Goal: Task Accomplishment & Management: Complete application form

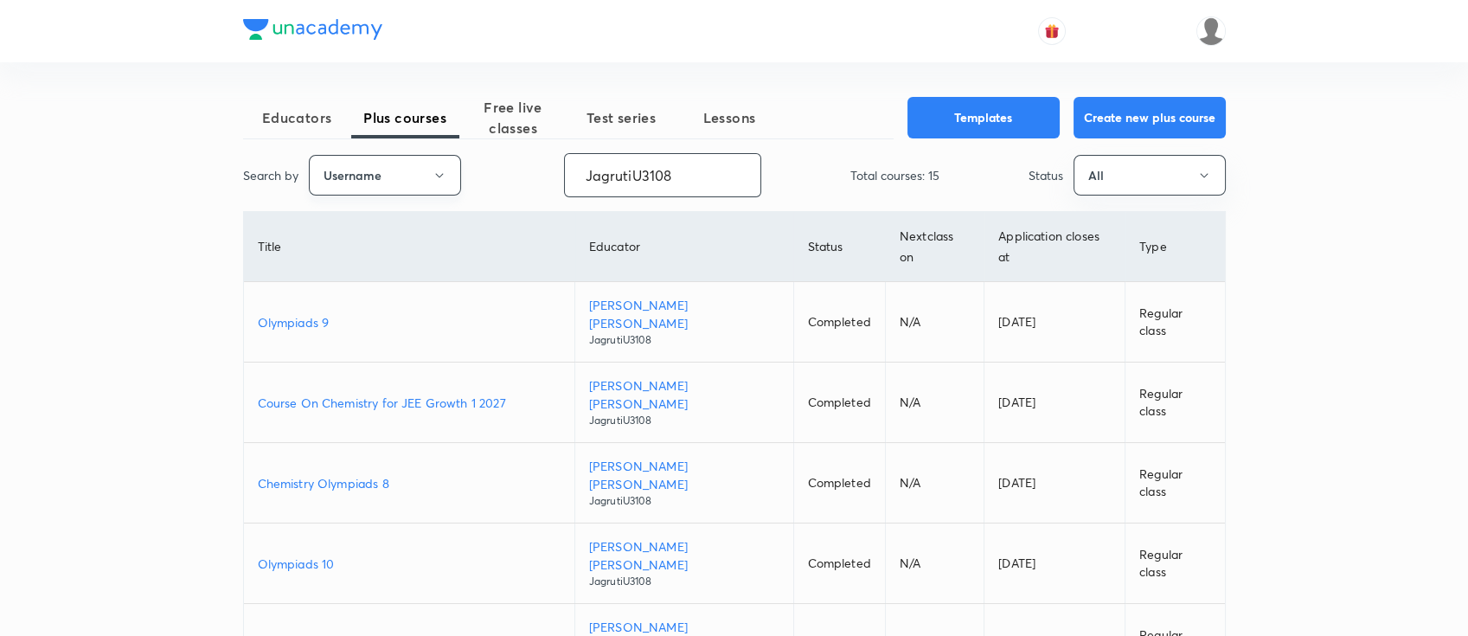
drag, startPoint x: 697, startPoint y: 177, endPoint x: 373, endPoint y: 193, distance: 324.8
click at [373, 193] on div "Search by Username JagrutiU3108 ​ Total courses: 15 Status All" at bounding box center [734, 175] width 983 height 44
paste input "Devanshu-6230"
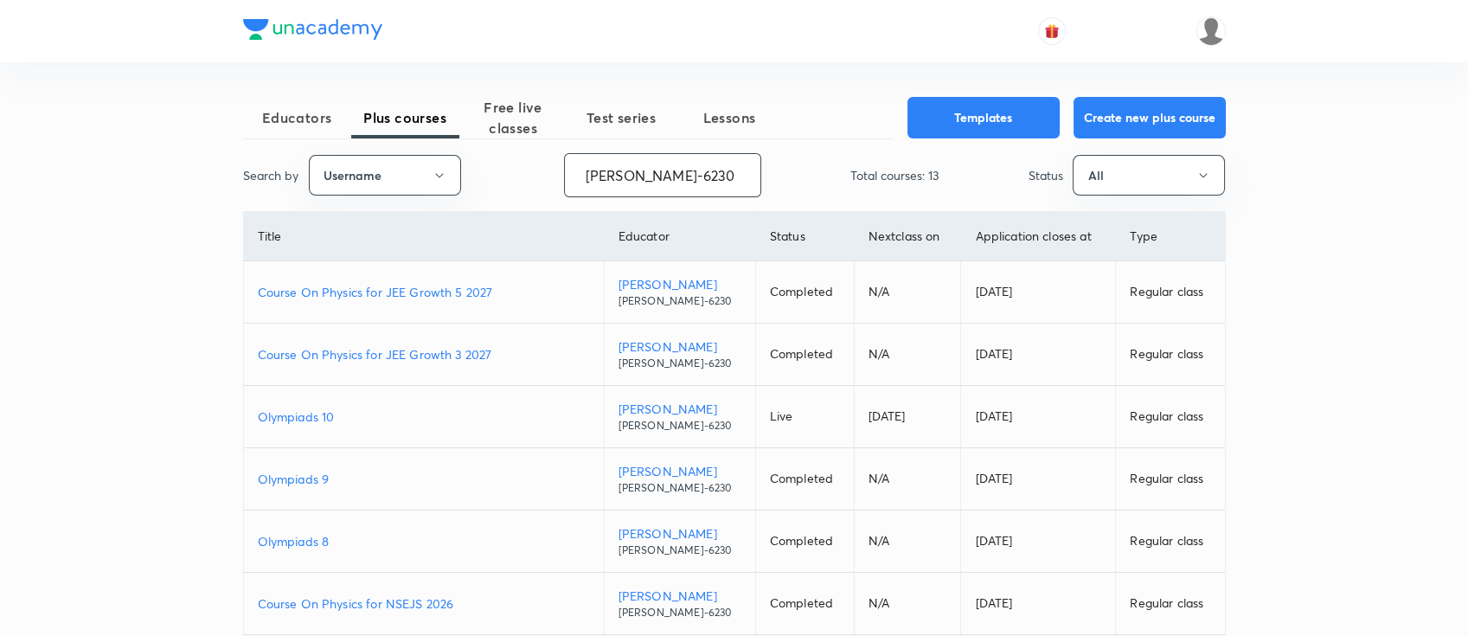
click at [339, 481] on p "Olympiads 9" at bounding box center [424, 479] width 332 height 18
drag, startPoint x: 719, startPoint y: 166, endPoint x: 442, endPoint y: 165, distance: 276.8
click at [442, 165] on div "Search by Username Devanshu-6230 ​ Total courses: 13 Status All" at bounding box center [734, 175] width 983 height 44
paste input "NikhatParveen-648"
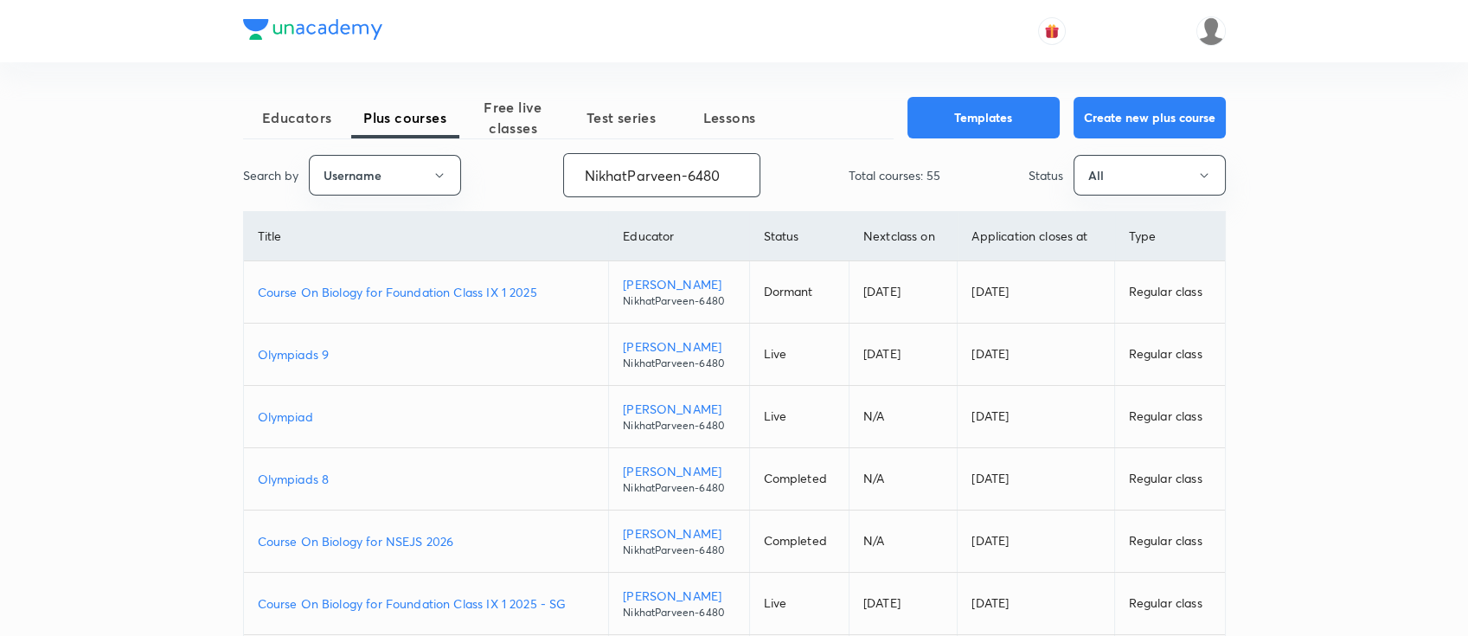
type input "NikhatParveen-6480"
click at [350, 418] on p "Olympiad" at bounding box center [426, 416] width 337 height 18
click at [355, 352] on p "Olympiads 9" at bounding box center [426, 354] width 337 height 18
click at [344, 478] on p "Olympiads 8" at bounding box center [426, 479] width 337 height 18
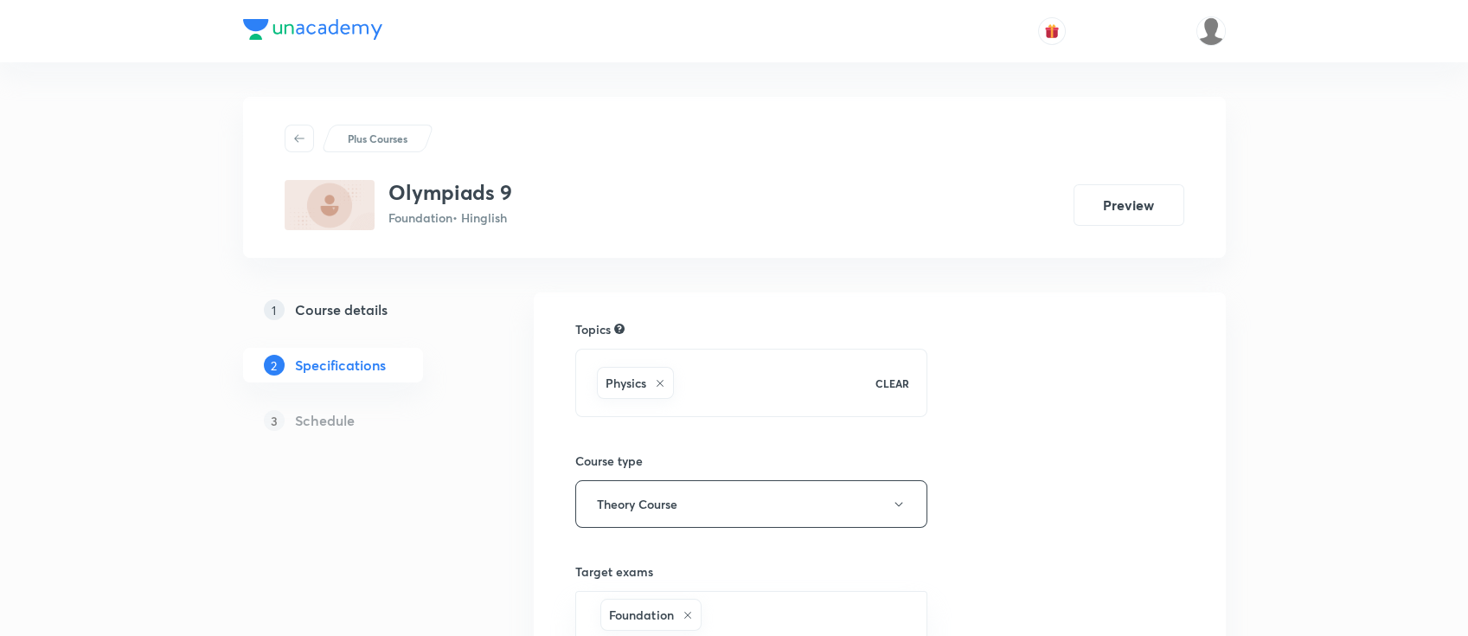
click at [372, 304] on h5 "Course details" at bounding box center [341, 309] width 93 height 21
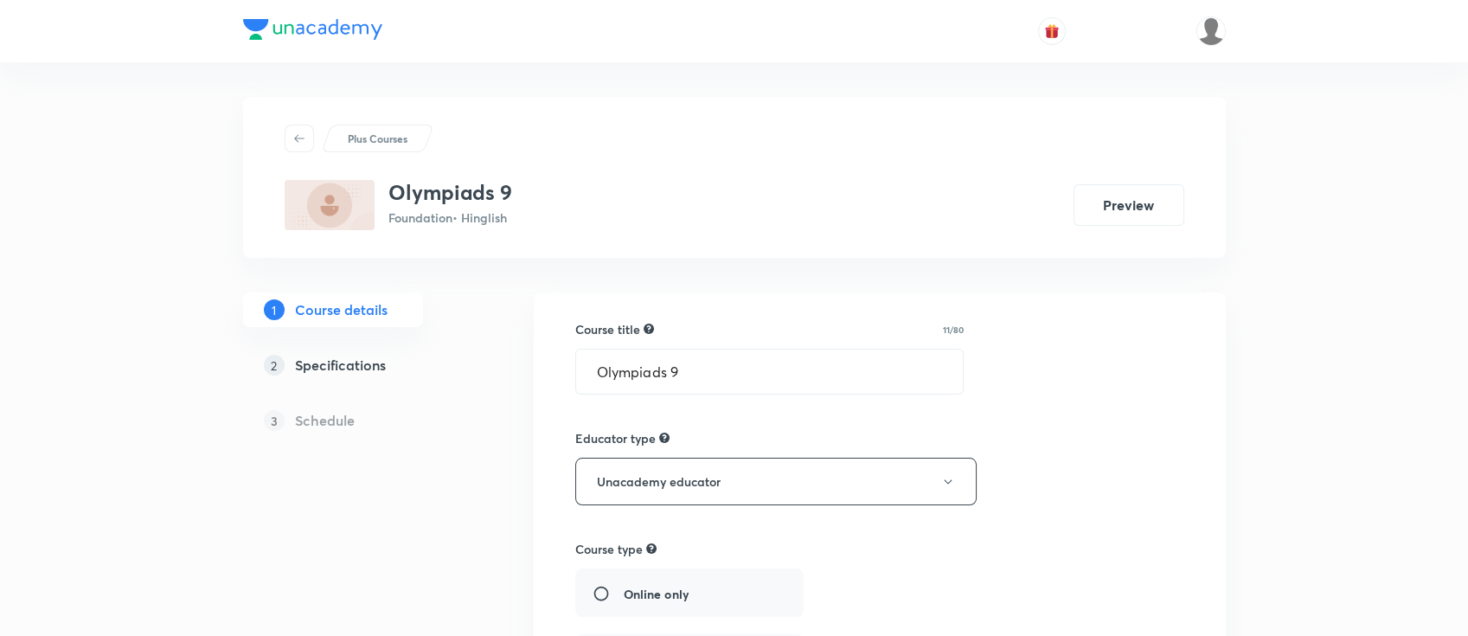
click at [368, 368] on h5 "Specifications" at bounding box center [340, 365] width 91 height 21
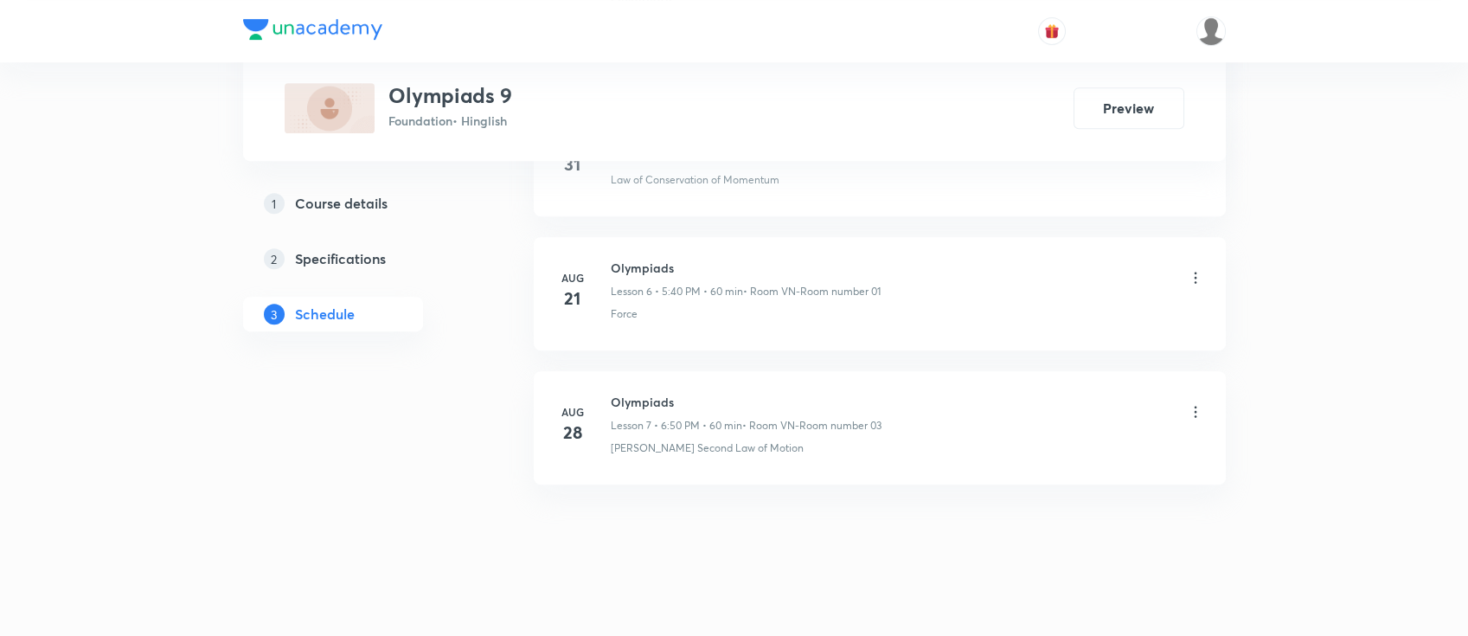
scroll to position [1687, 0]
click at [653, 388] on h6 "Olympiads" at bounding box center [746, 393] width 271 height 18
copy h6 "Olympiads"
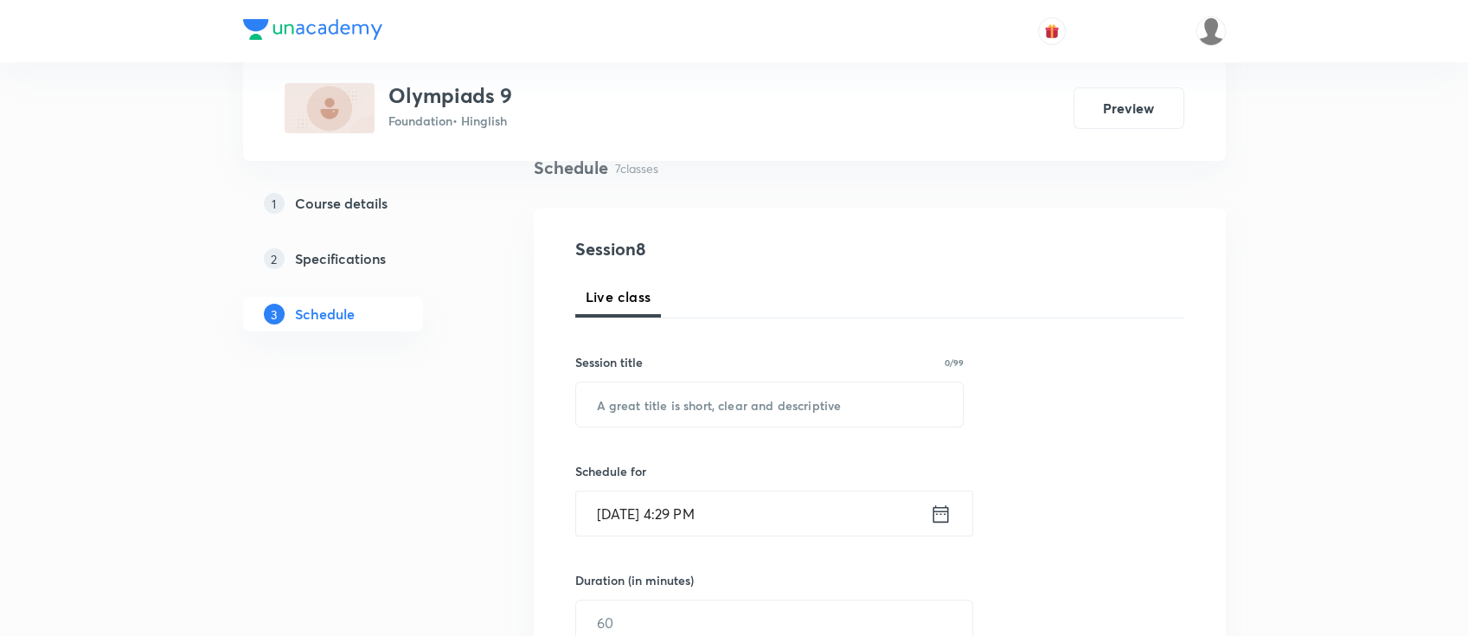
scroll to position [0, 0]
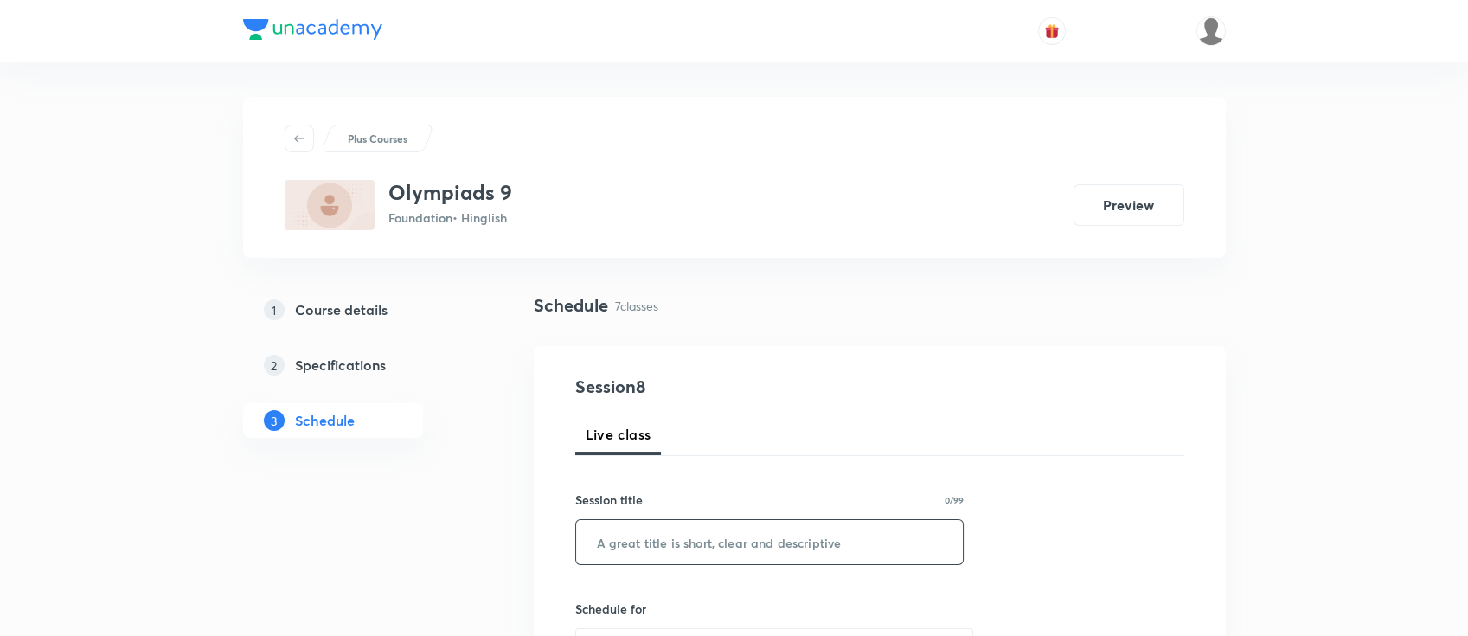
click at [646, 539] on input "text" at bounding box center [770, 542] width 388 height 44
paste input "Olympiads"
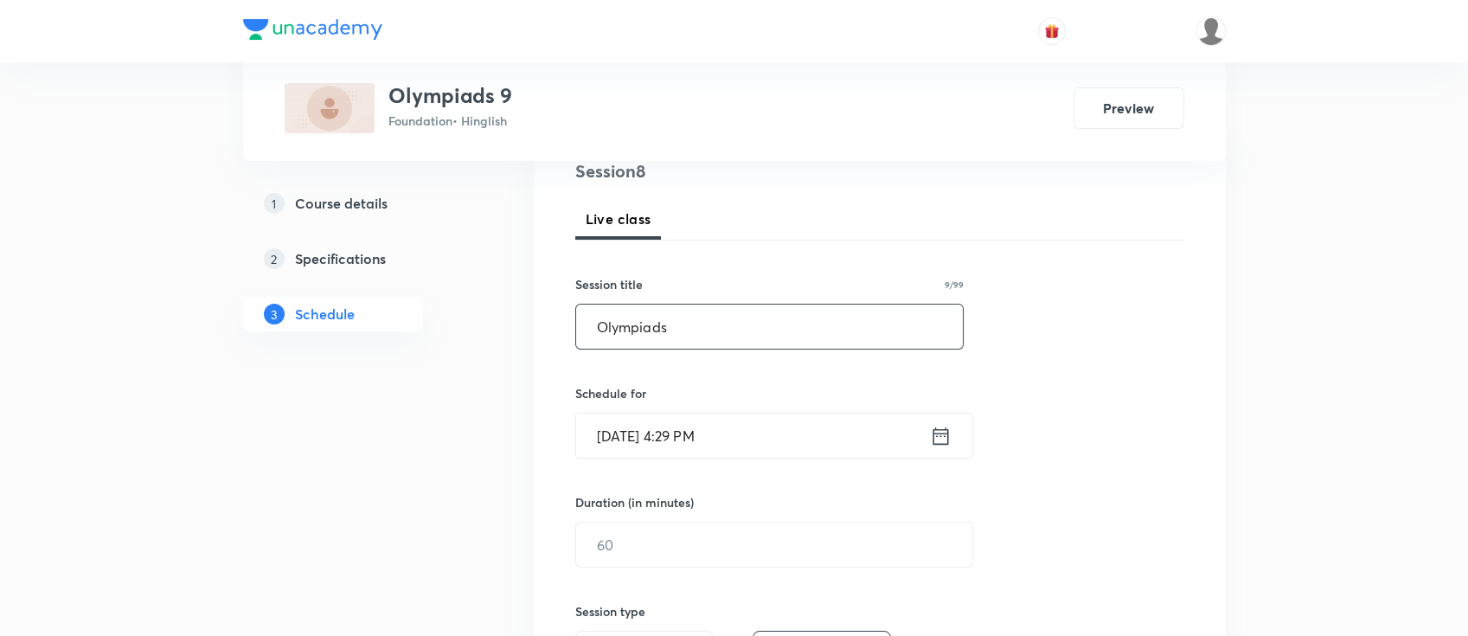
scroll to position [230, 0]
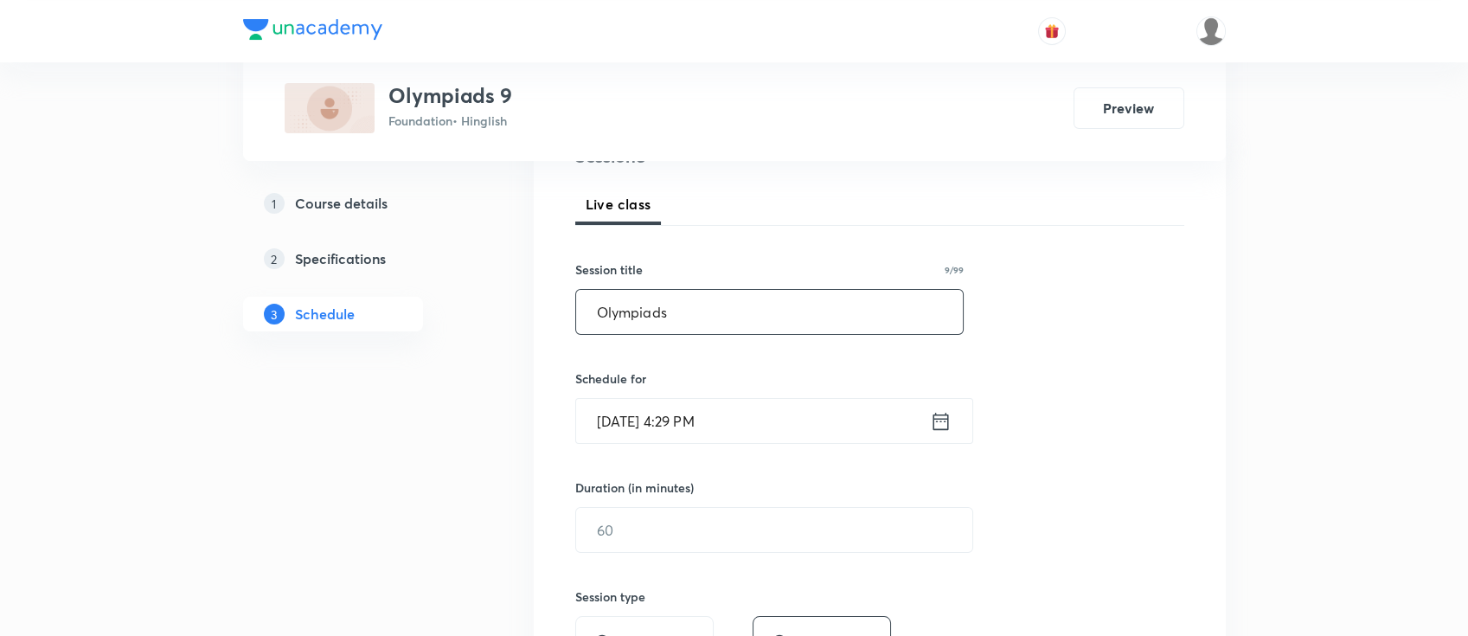
type input "Olympiads"
click at [945, 410] on icon at bounding box center [941, 421] width 22 height 24
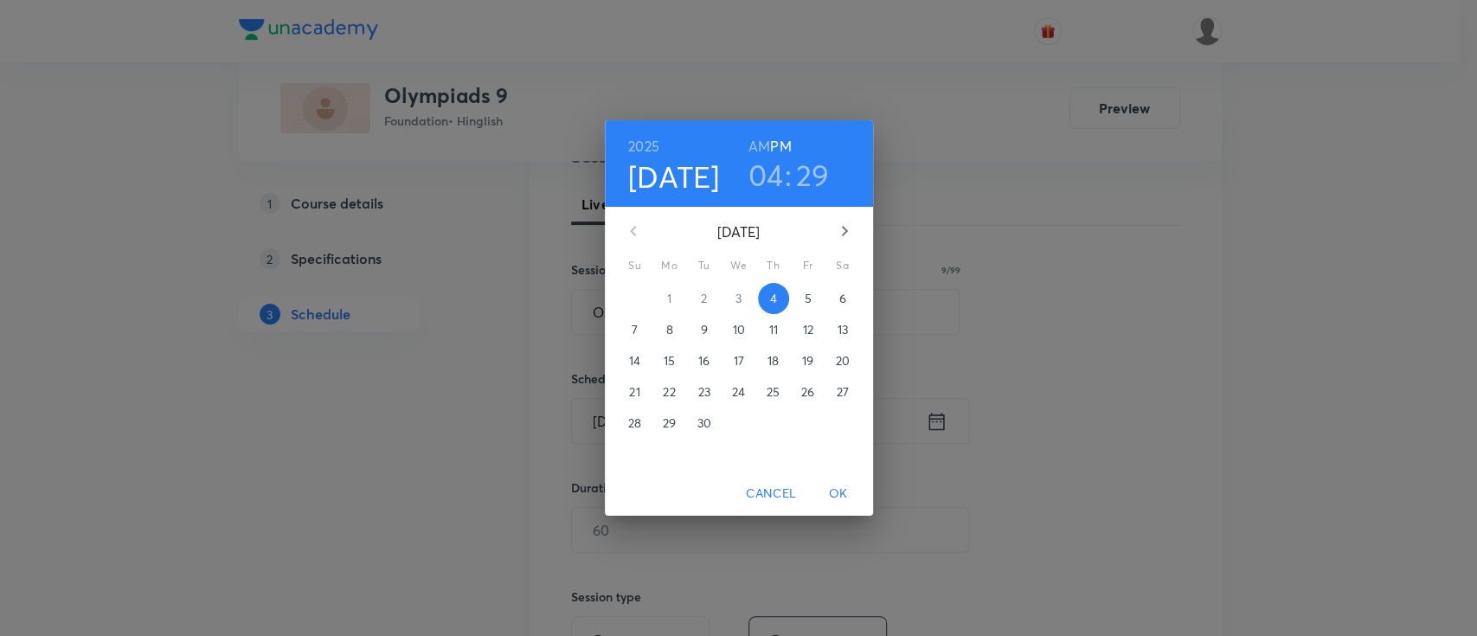
click at [768, 170] on h3 "04" at bounding box center [765, 175] width 35 height 36
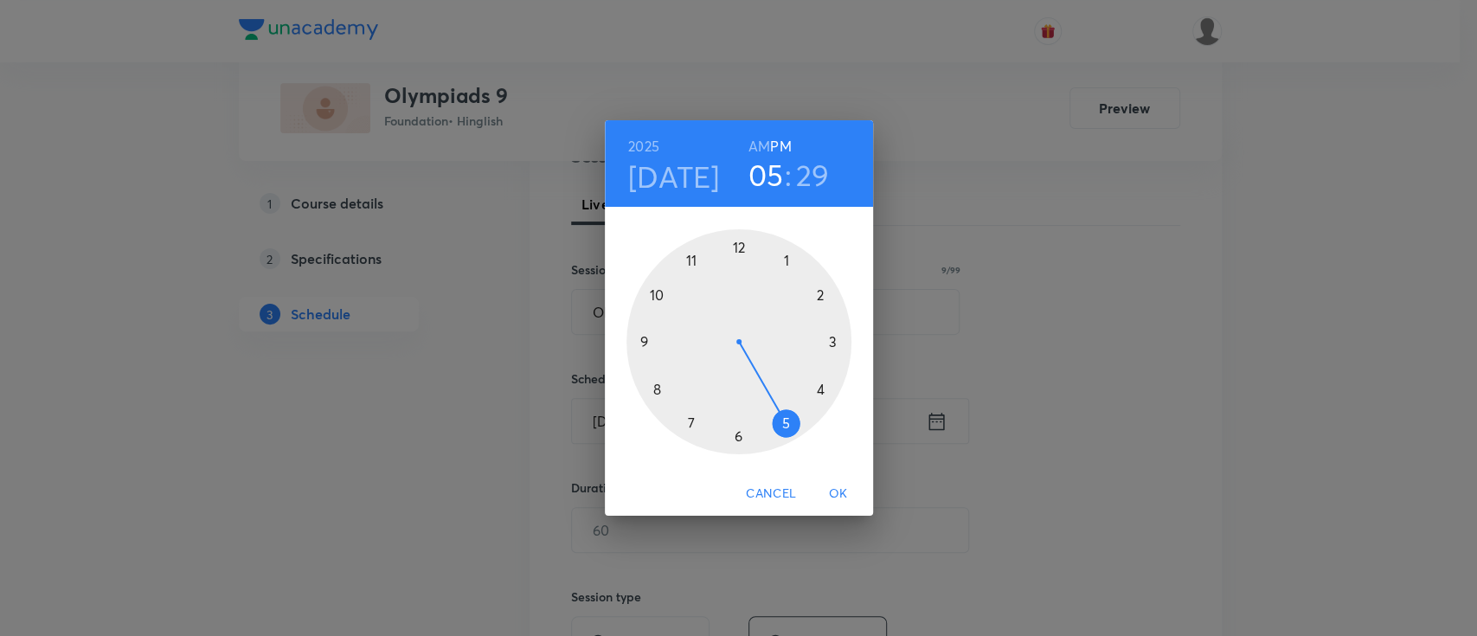
drag, startPoint x: 818, startPoint y: 385, endPoint x: 786, endPoint y: 426, distance: 51.7
click at [782, 426] on div at bounding box center [738, 341] width 225 height 225
drag, startPoint x: 740, startPoint y: 439, endPoint x: 657, endPoint y: 401, distance: 91.8
click at [648, 391] on div at bounding box center [738, 341] width 225 height 225
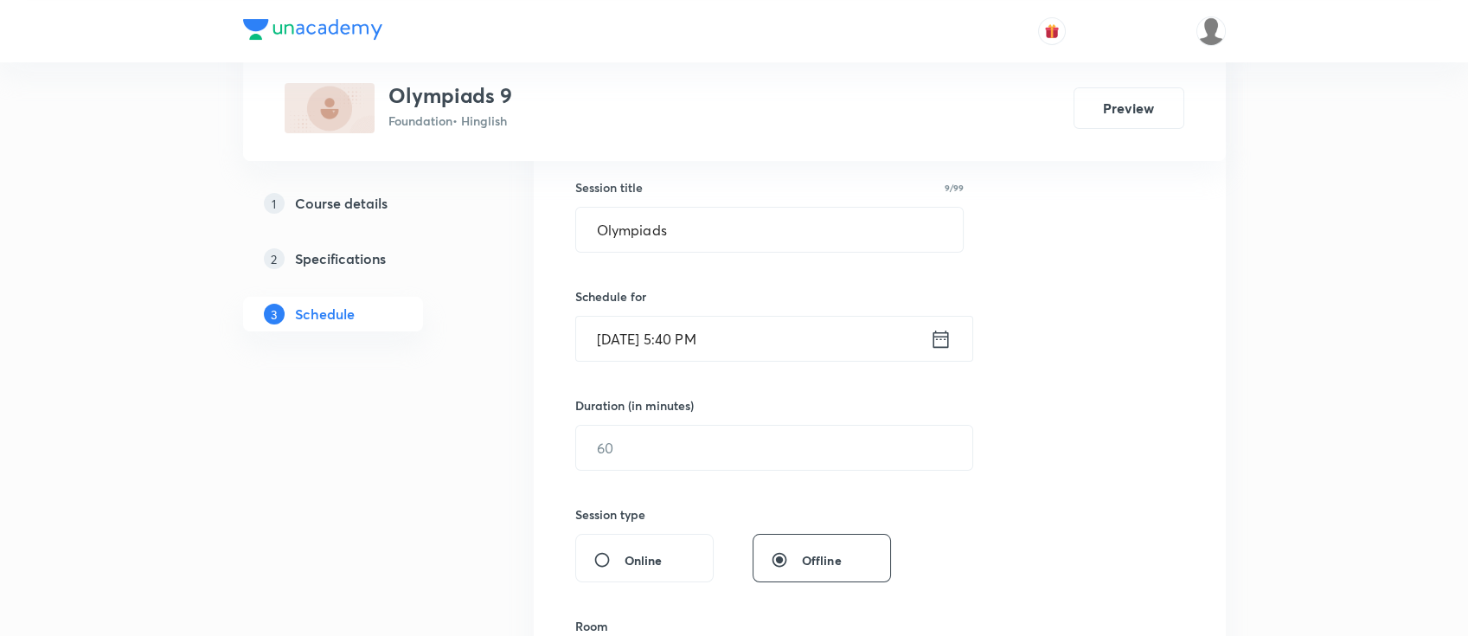
scroll to position [346, 0]
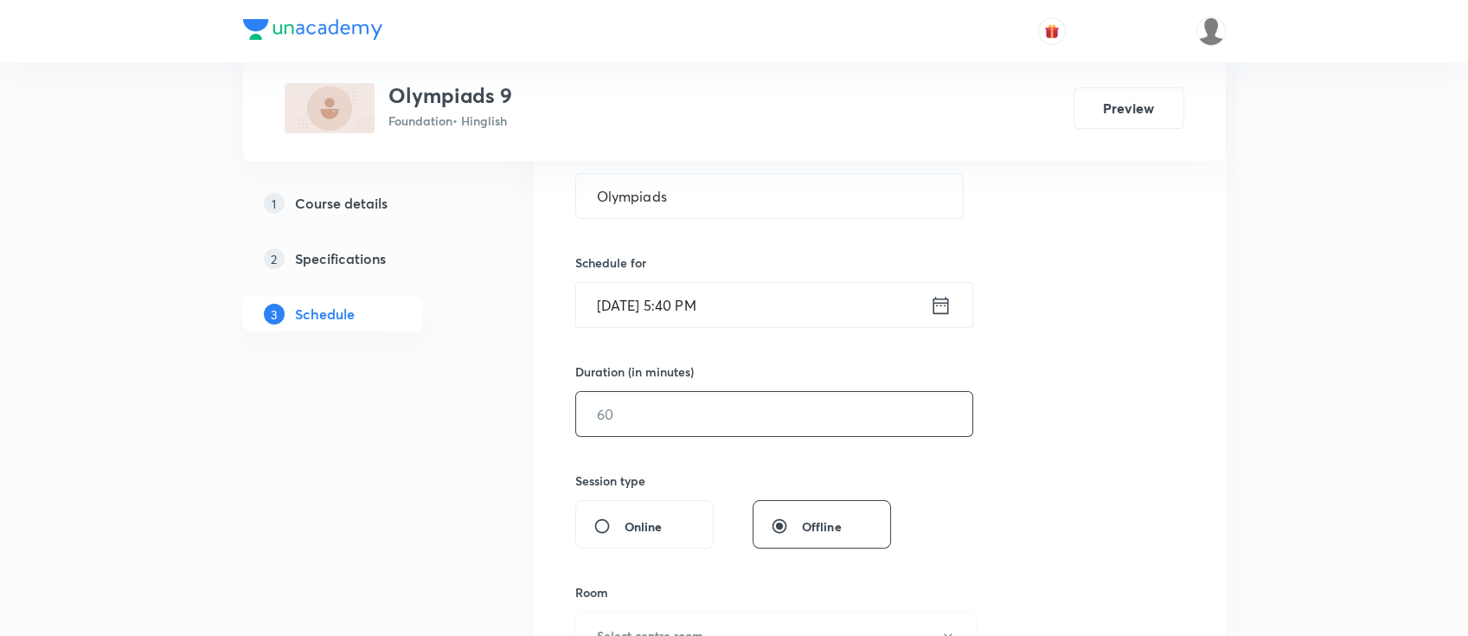
click at [689, 410] on input "text" at bounding box center [774, 414] width 396 height 44
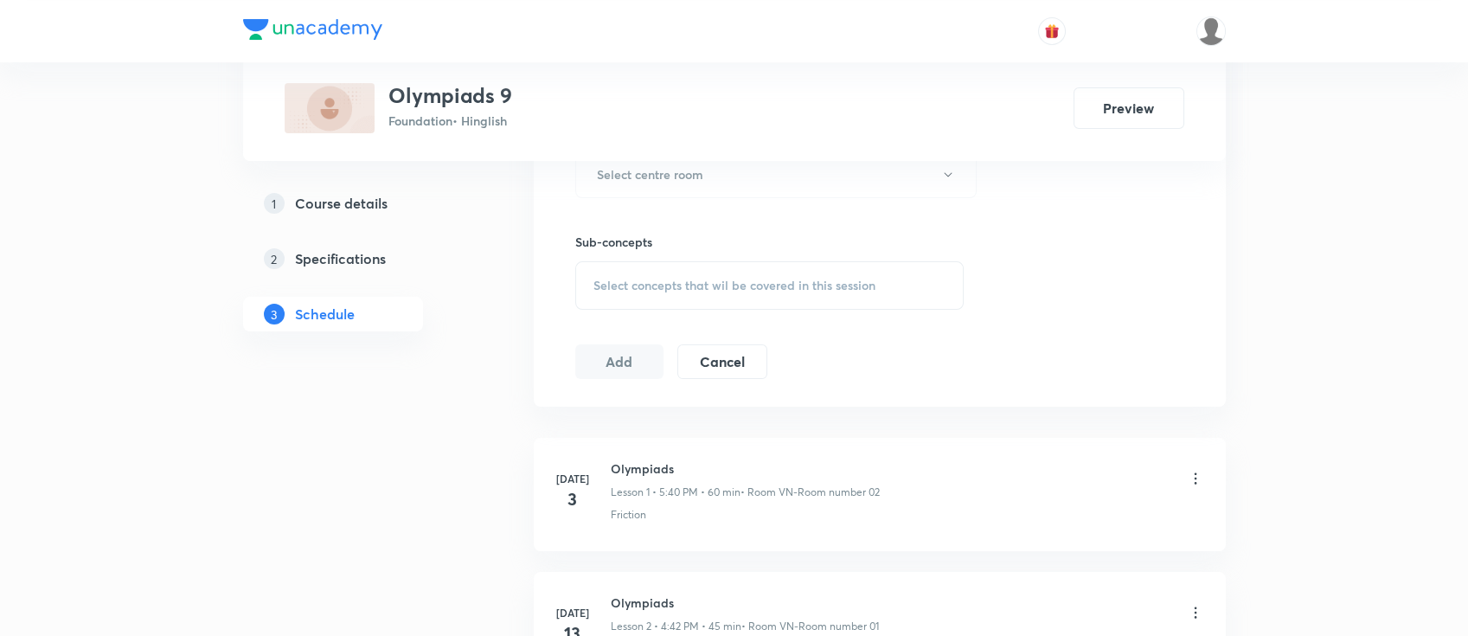
scroll to position [576, 0]
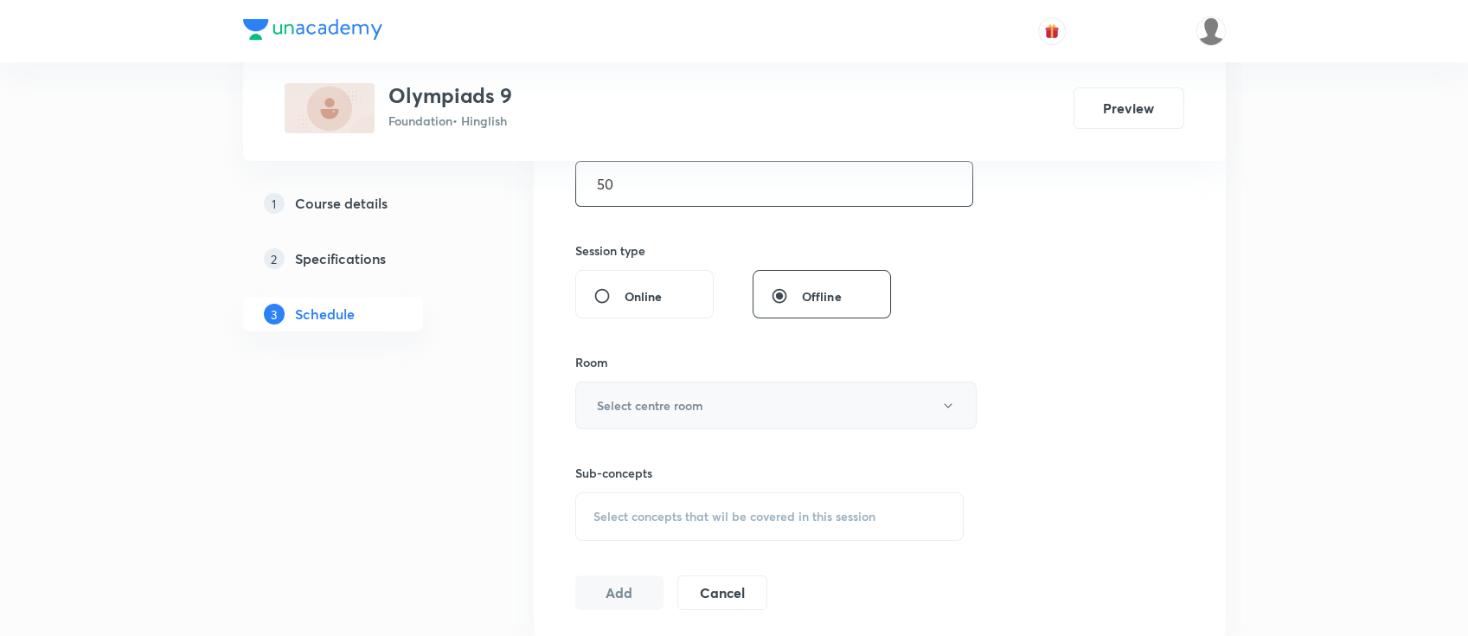
type input "50"
click at [708, 412] on button "Select centre room" at bounding box center [775, 405] width 401 height 48
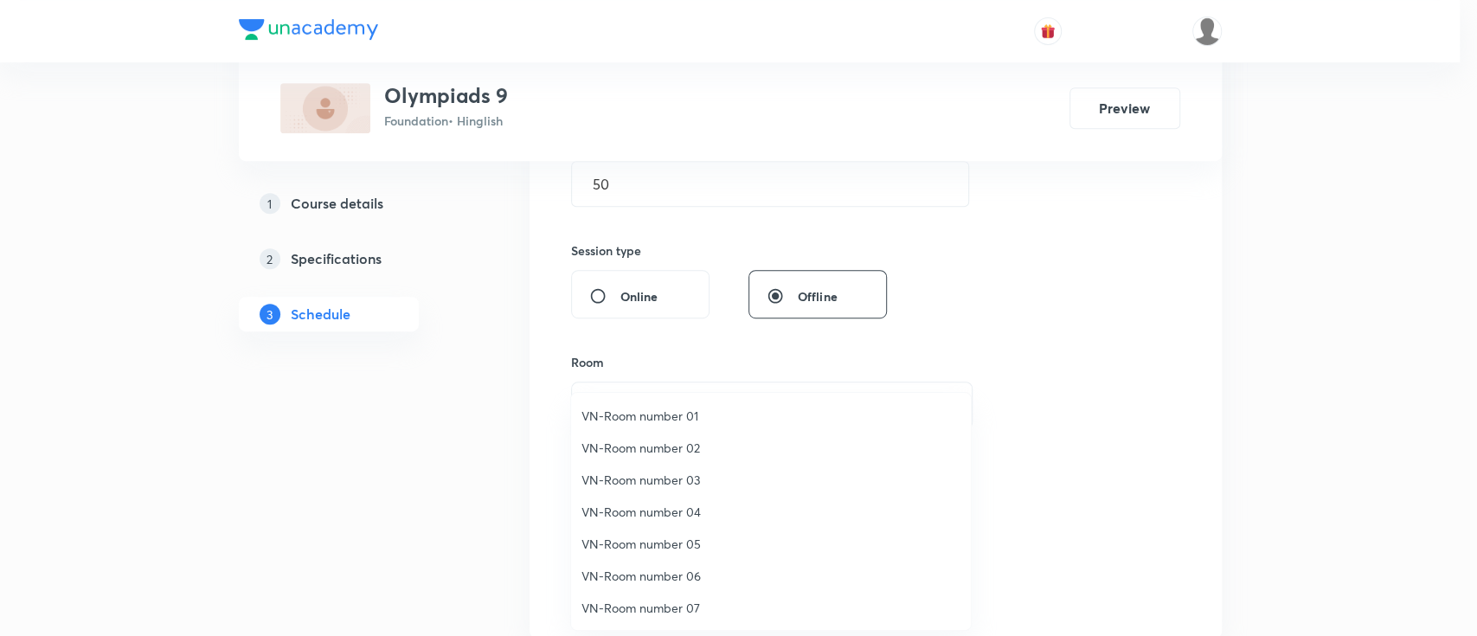
click at [668, 454] on span "VN-Room number 02" at bounding box center [770, 448] width 379 height 18
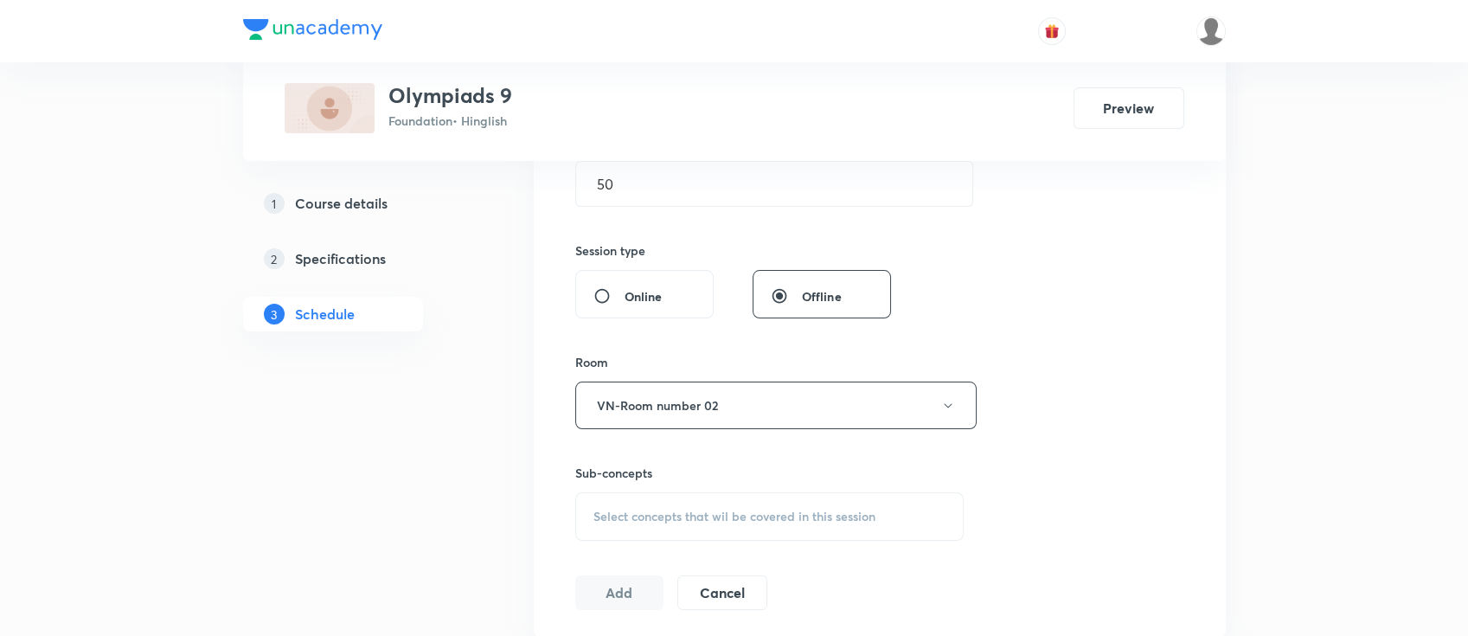
click at [753, 520] on span "Select concepts that wil be covered in this session" at bounding box center [734, 516] width 282 height 14
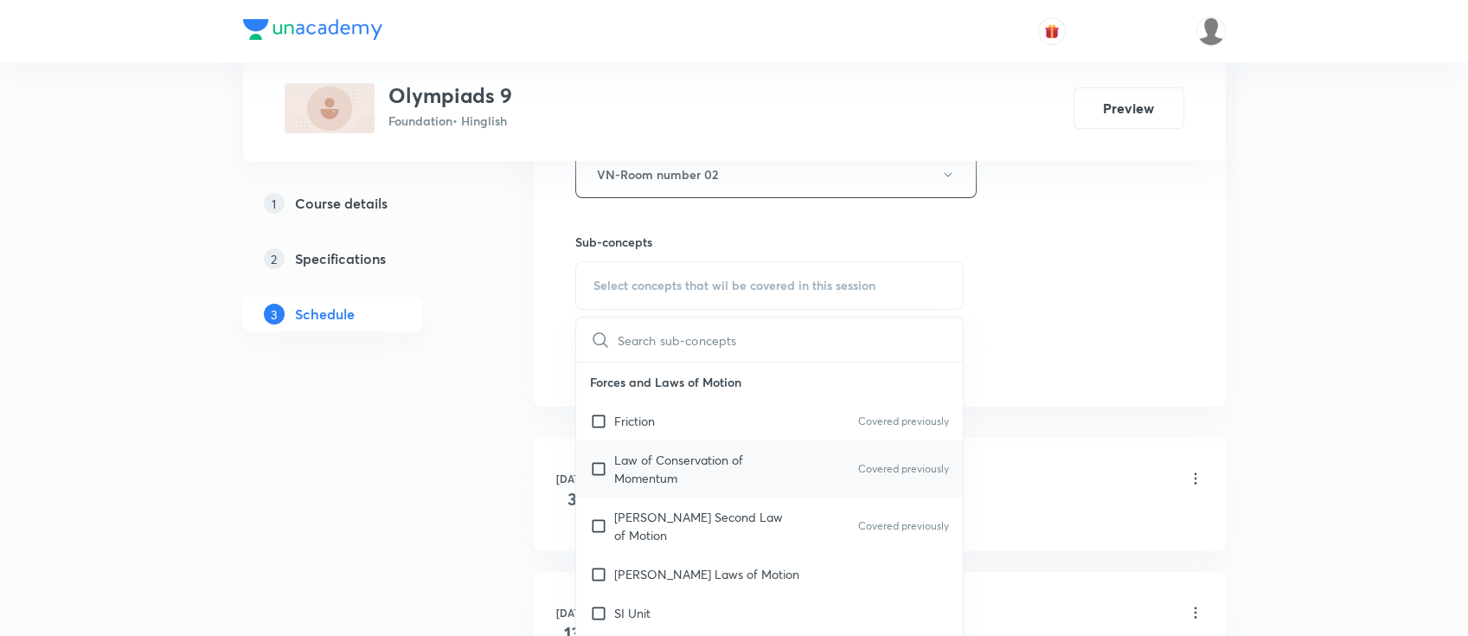
click at [727, 459] on p "Law of Conservation of Momentum" at bounding box center [701, 469] width 175 height 36
checkbox input "true"
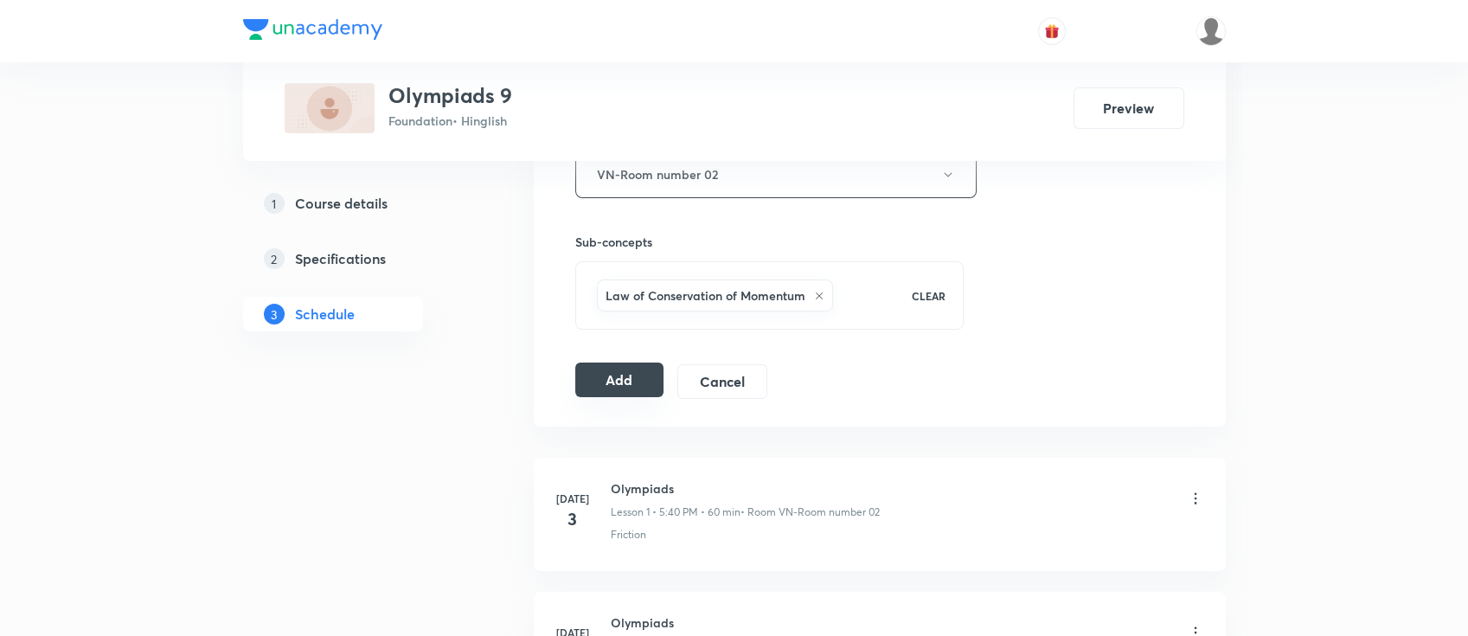
click at [613, 377] on button "Add" at bounding box center [619, 379] width 89 height 35
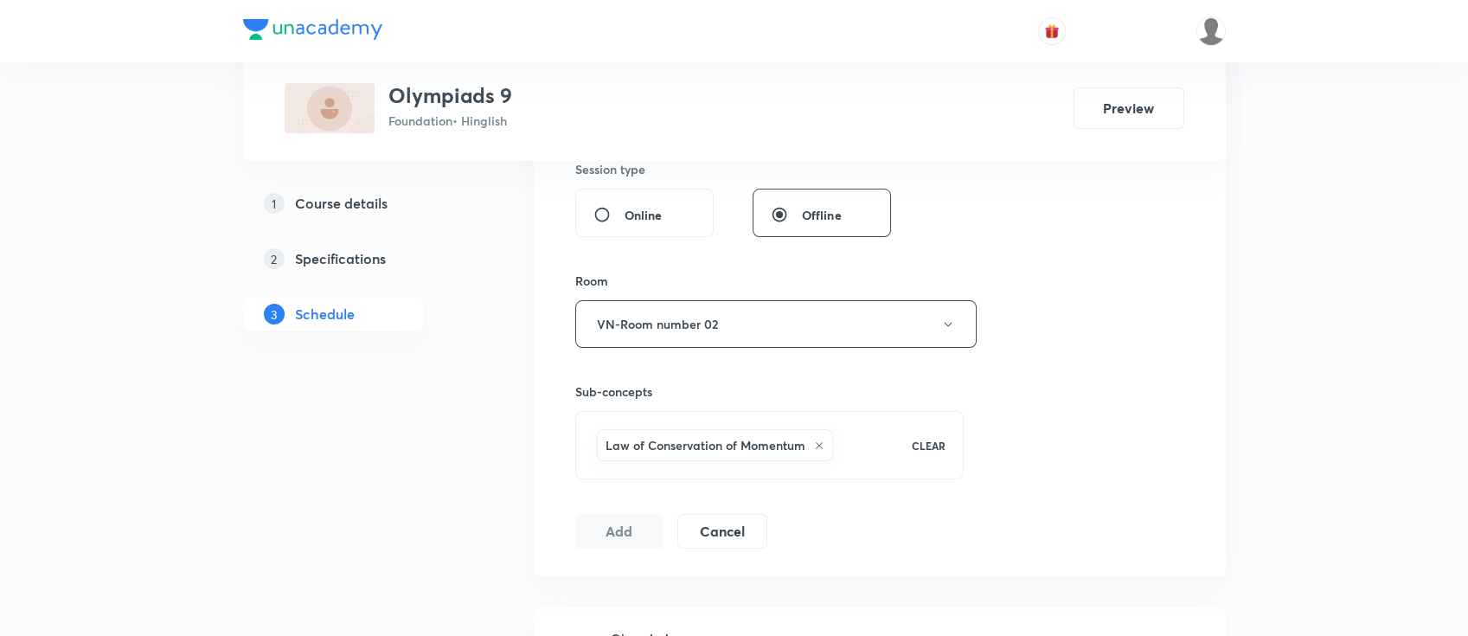
scroll to position [692, 0]
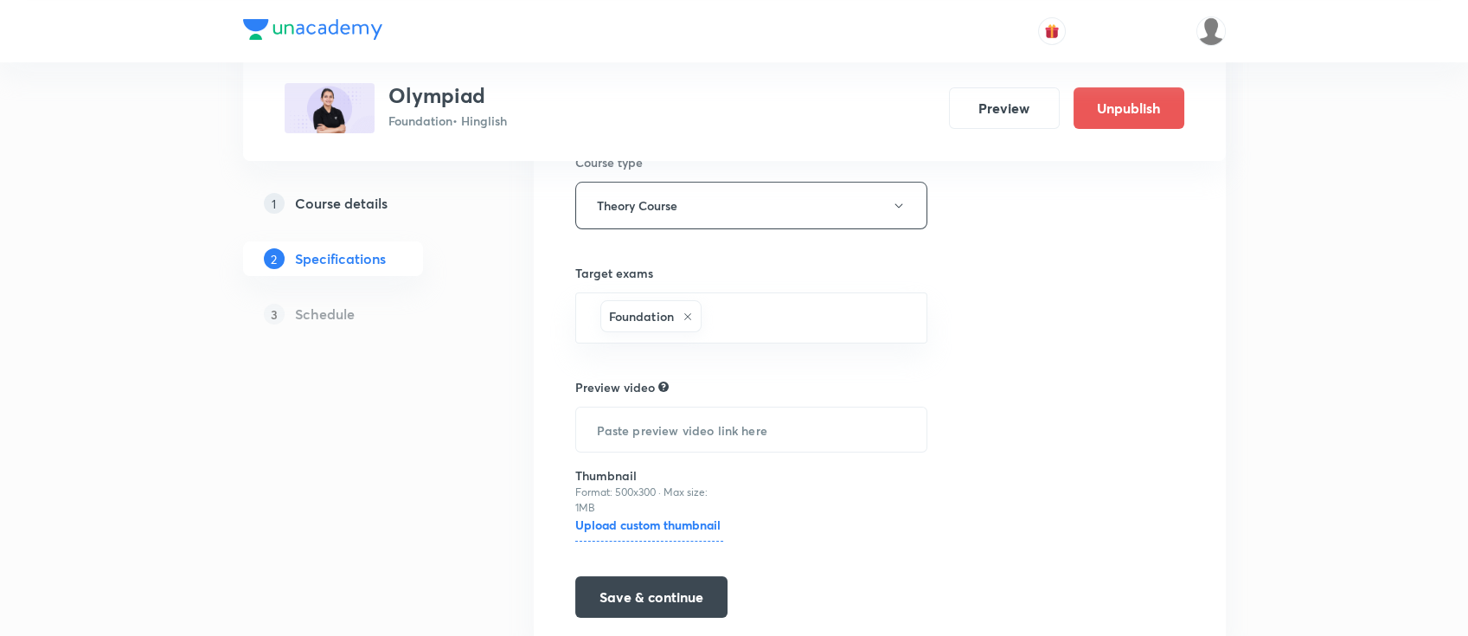
scroll to position [477, 0]
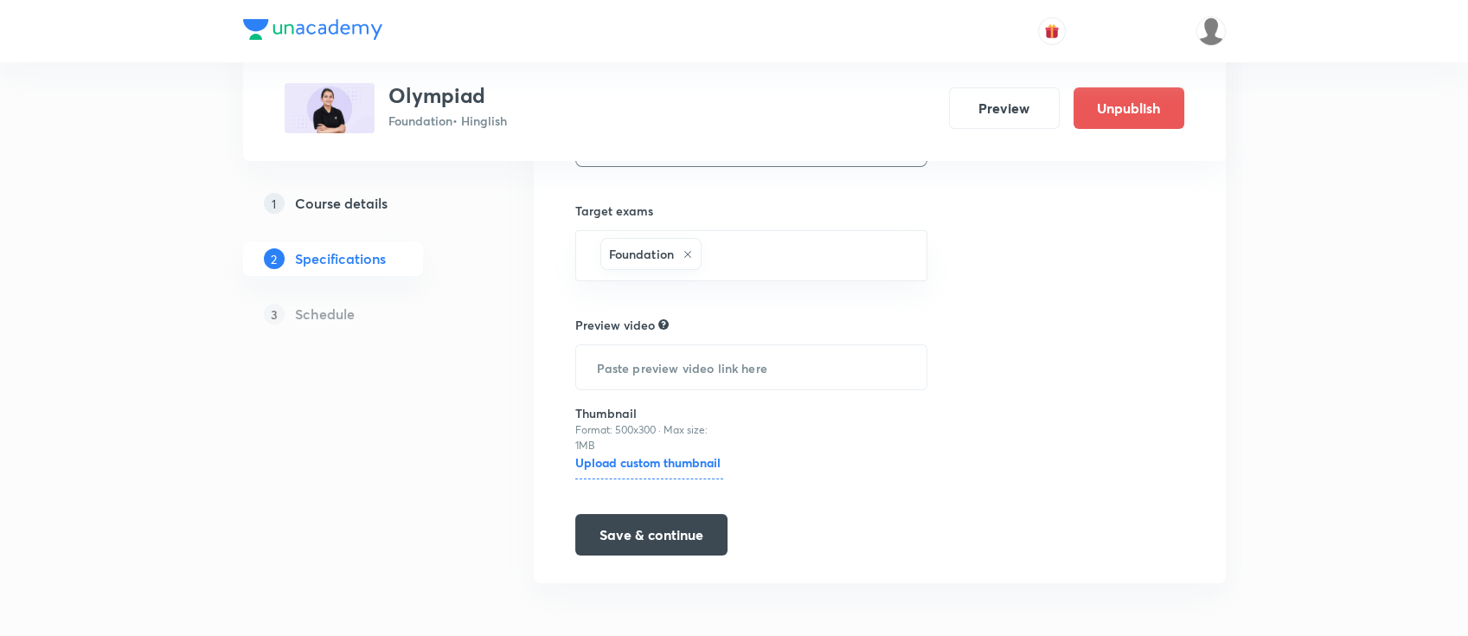
click at [349, 195] on h5 "Course details" at bounding box center [341, 203] width 93 height 21
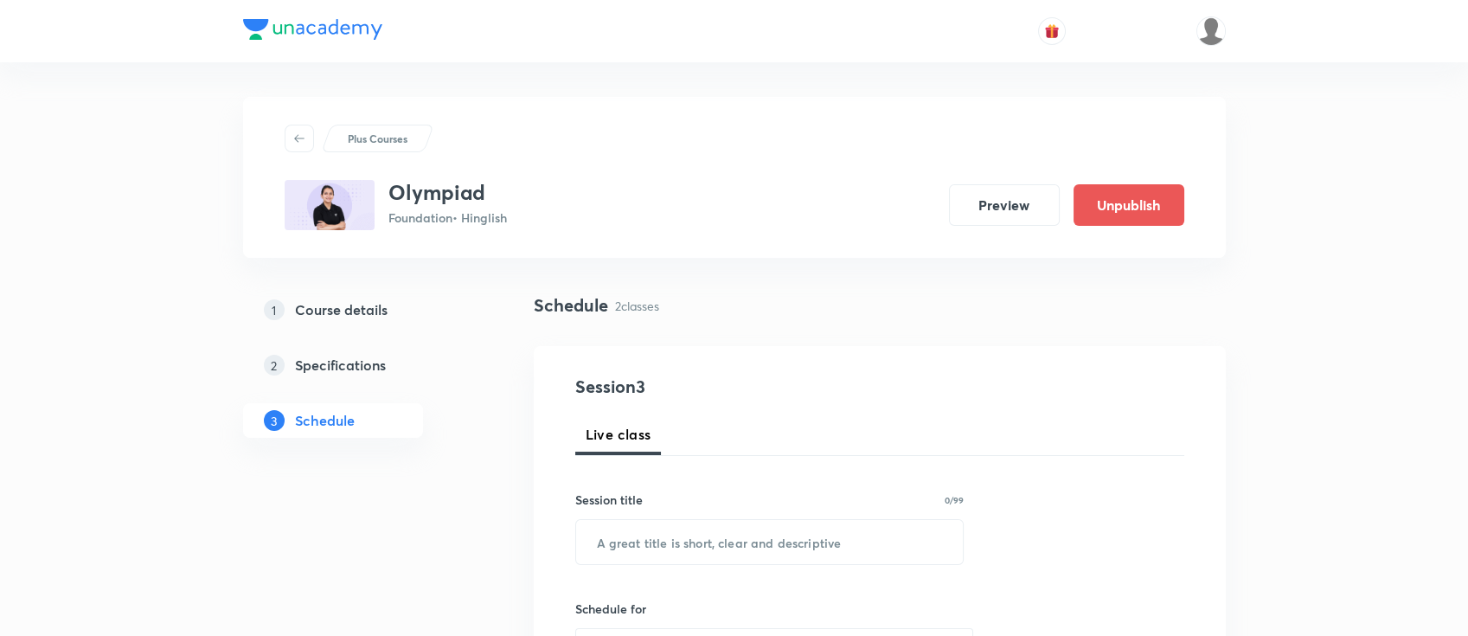
click at [454, 183] on h3 "Olympiad" at bounding box center [447, 192] width 119 height 25
copy h3 "Olympiad"
click at [685, 529] on input "text" at bounding box center [770, 542] width 388 height 44
paste input "Olympiad"
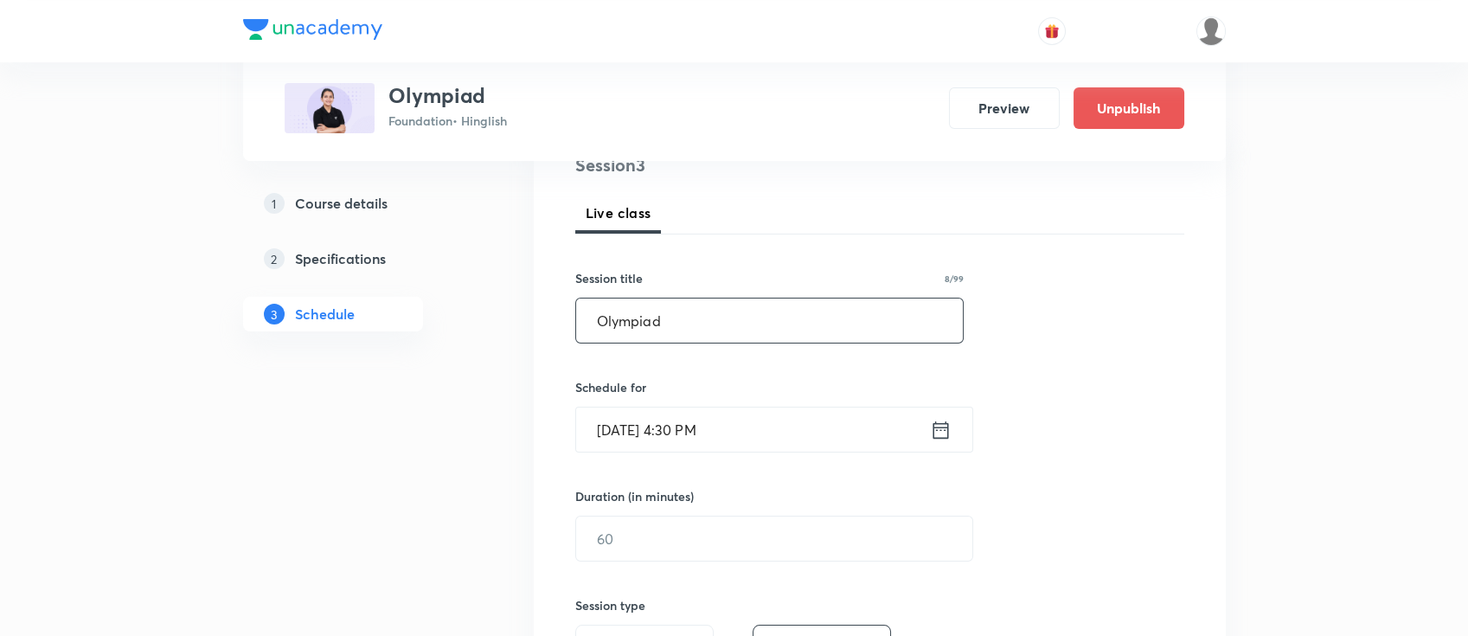
scroll to position [230, 0]
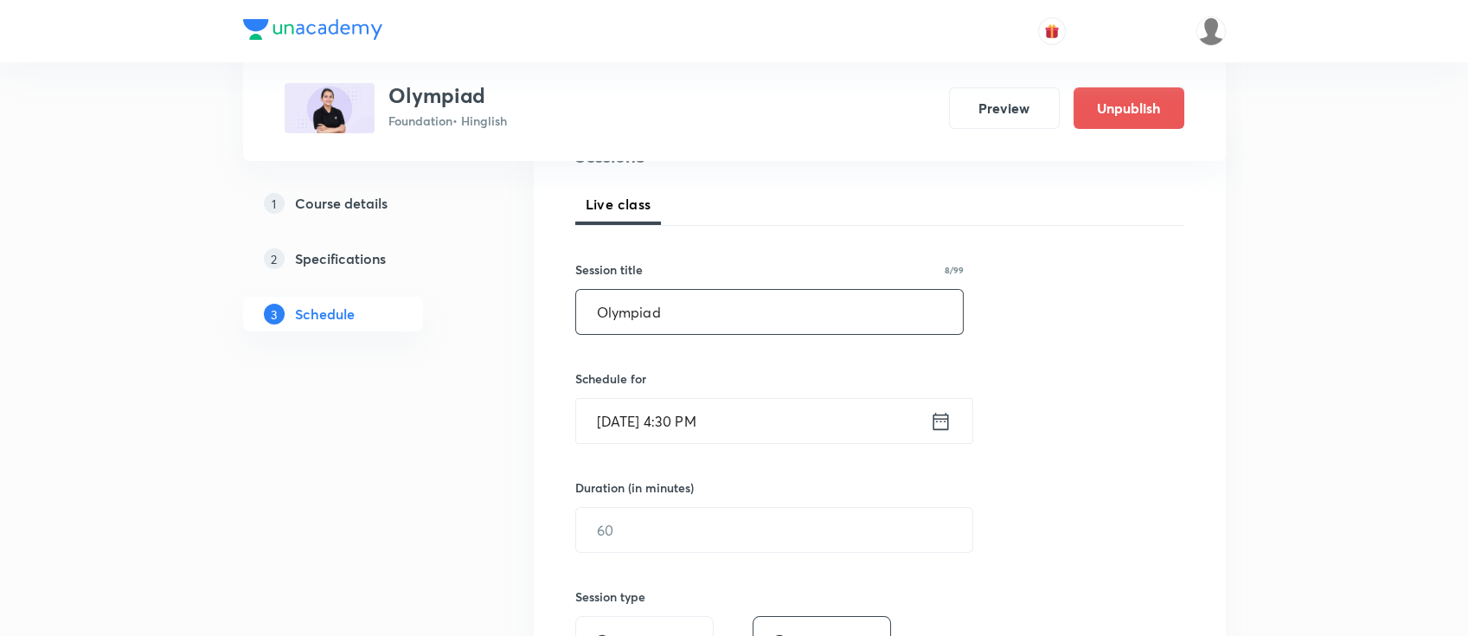
type input "Olympiad"
click at [942, 423] on icon at bounding box center [941, 421] width 22 height 24
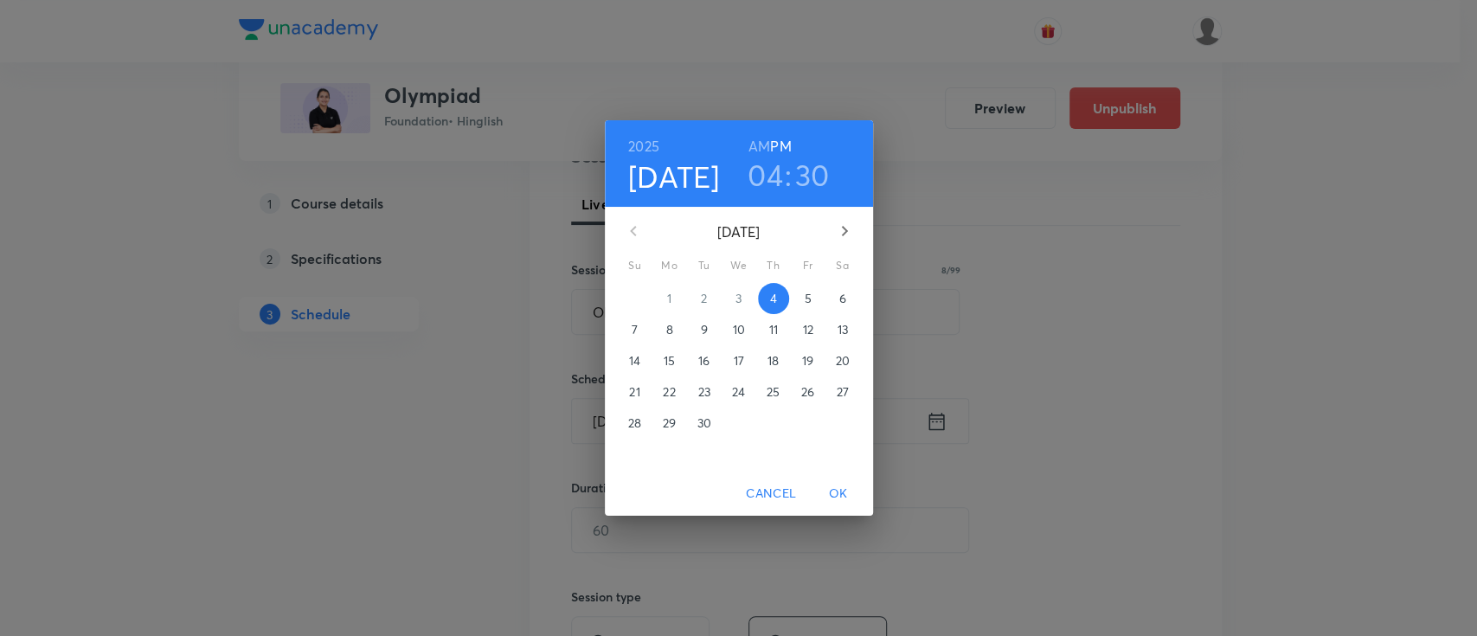
click at [770, 183] on h3 "04" at bounding box center [764, 175] width 35 height 36
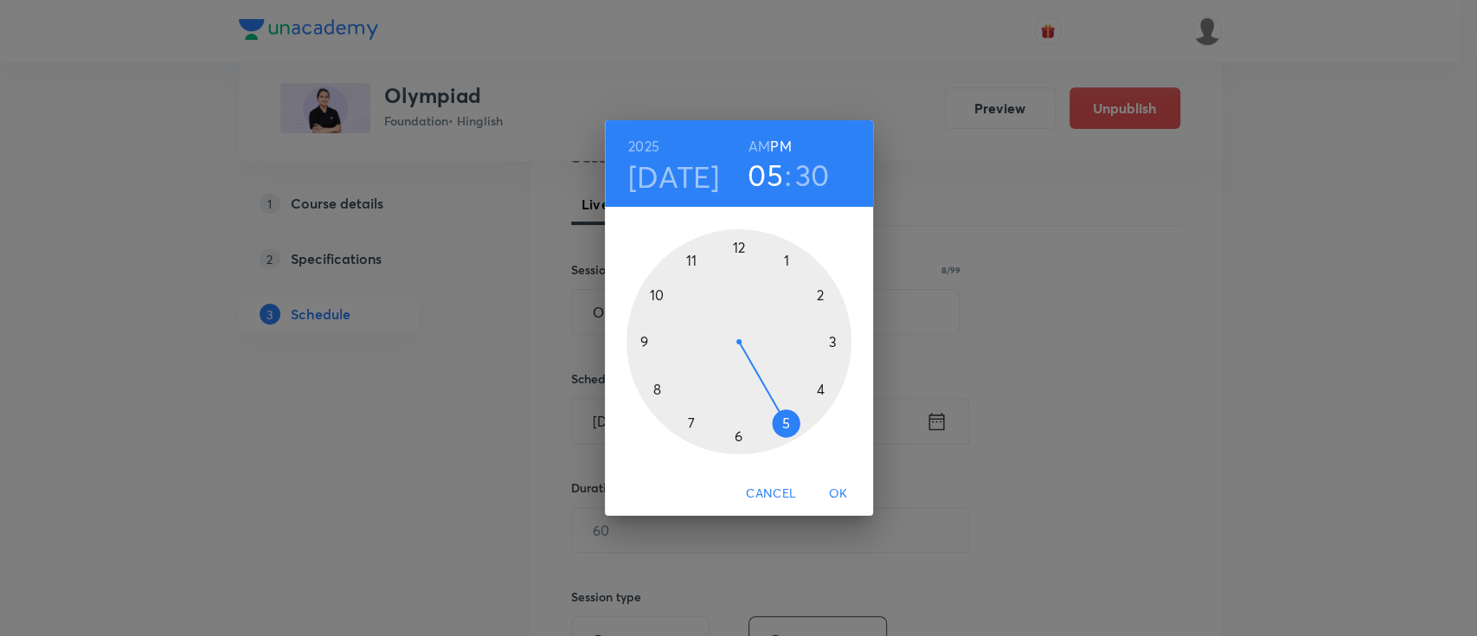
drag, startPoint x: 812, startPoint y: 401, endPoint x: 772, endPoint y: 426, distance: 47.5
click at [772, 426] on div at bounding box center [738, 341] width 225 height 225
drag, startPoint x: 716, startPoint y: 429, endPoint x: 696, endPoint y: 421, distance: 21.4
click at [670, 384] on div at bounding box center [738, 341] width 225 height 225
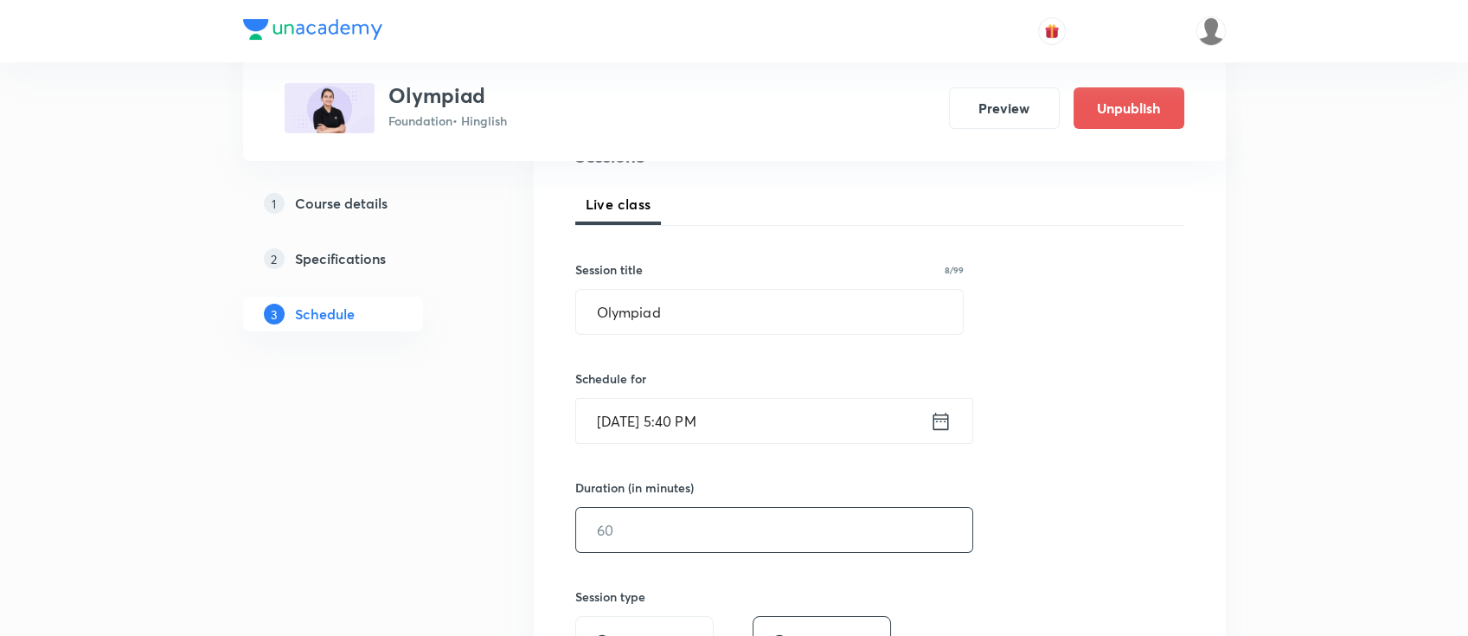
click at [721, 535] on input "text" at bounding box center [774, 530] width 396 height 44
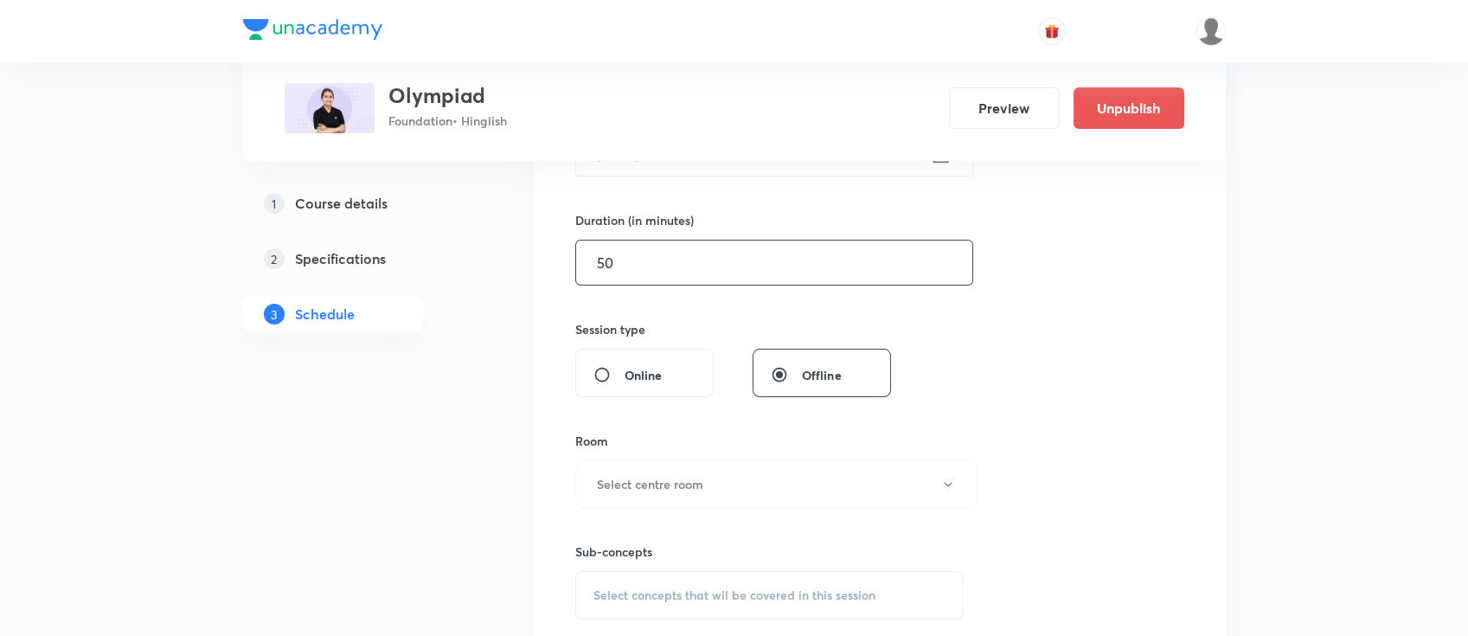
scroll to position [461, 0]
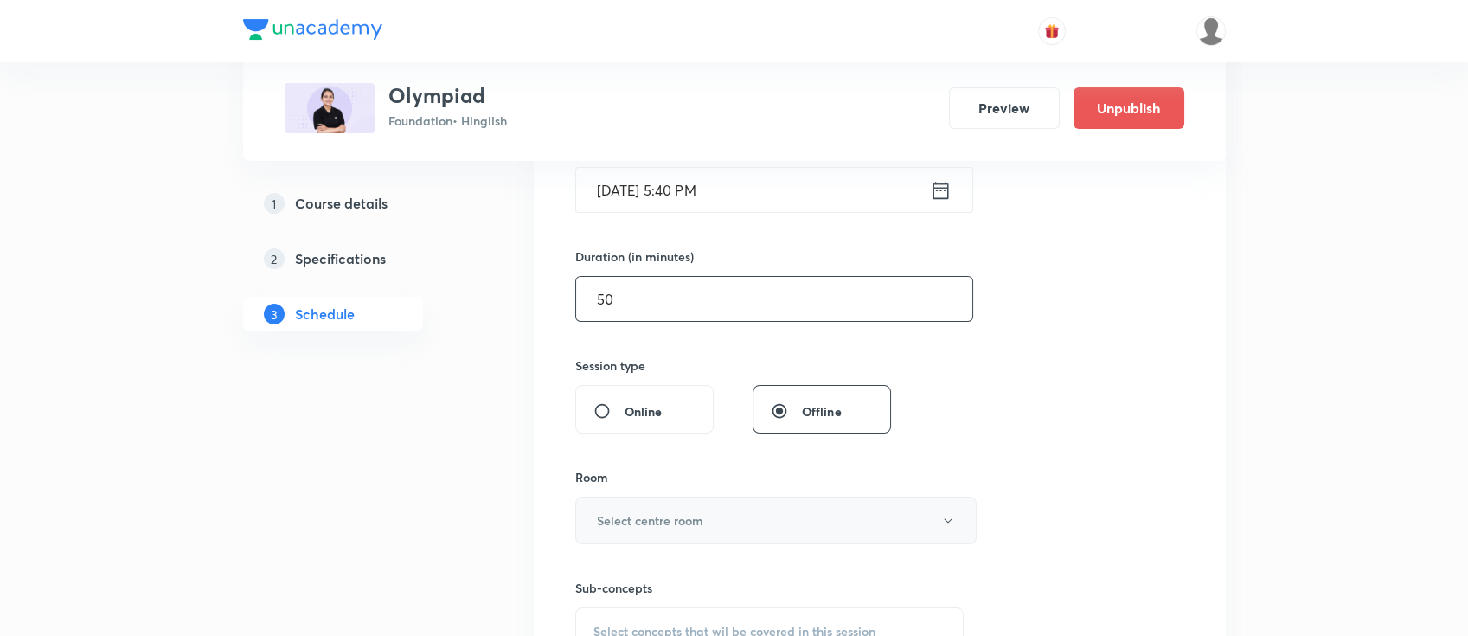
type input "50"
click at [676, 522] on h6 "Select centre room" at bounding box center [650, 520] width 106 height 18
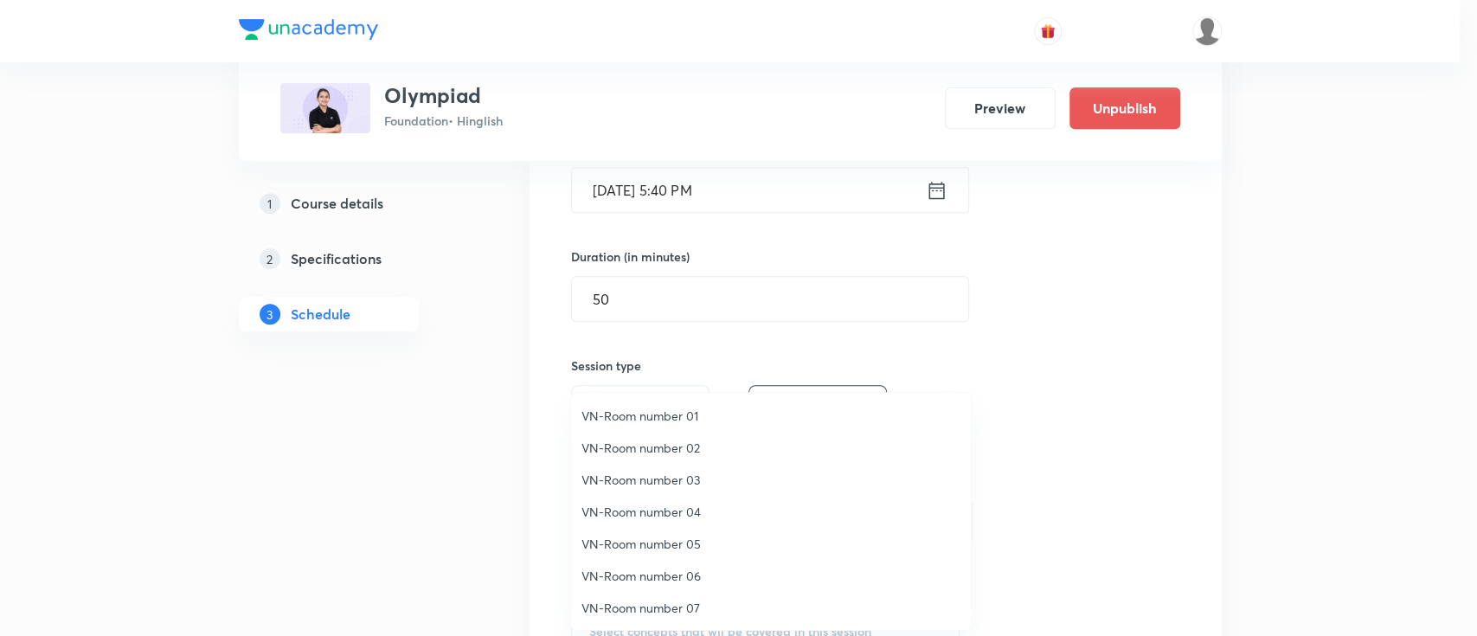
click at [664, 410] on span "VN-Room number 01" at bounding box center [770, 416] width 379 height 18
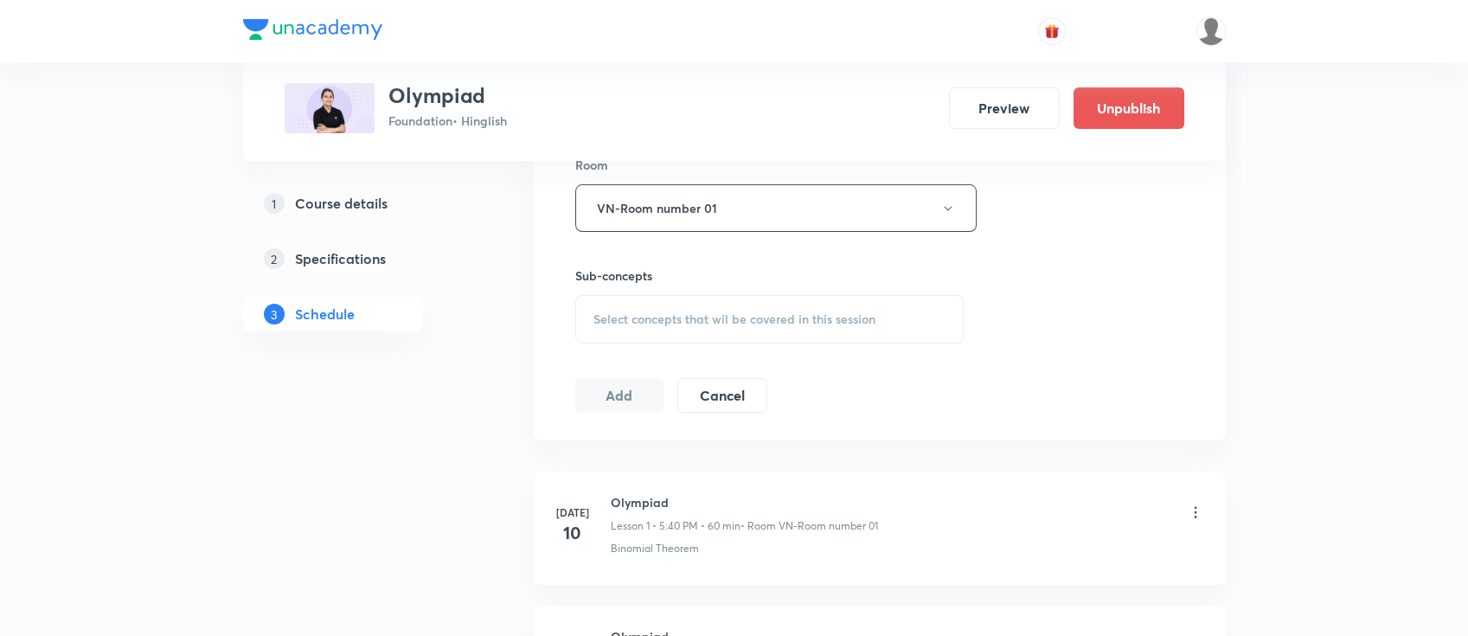
scroll to position [807, 0]
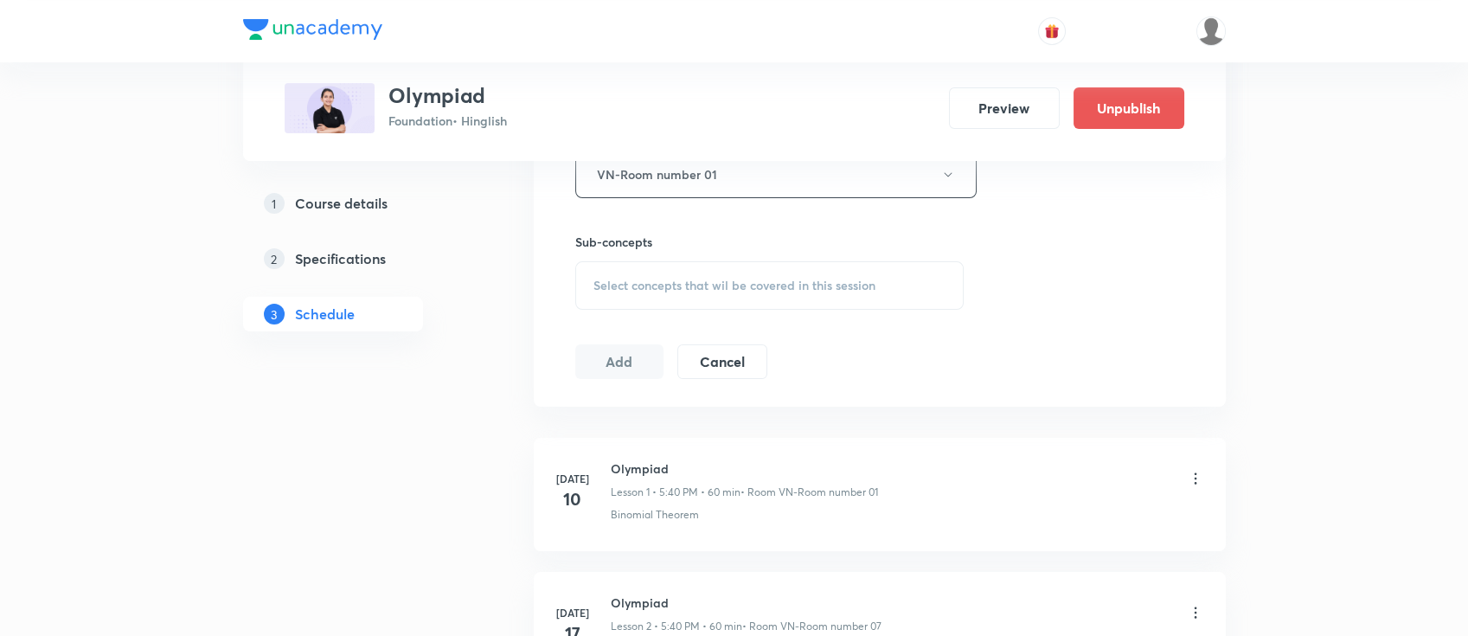
click at [754, 269] on div "Select concepts that wil be covered in this session" at bounding box center [769, 285] width 389 height 48
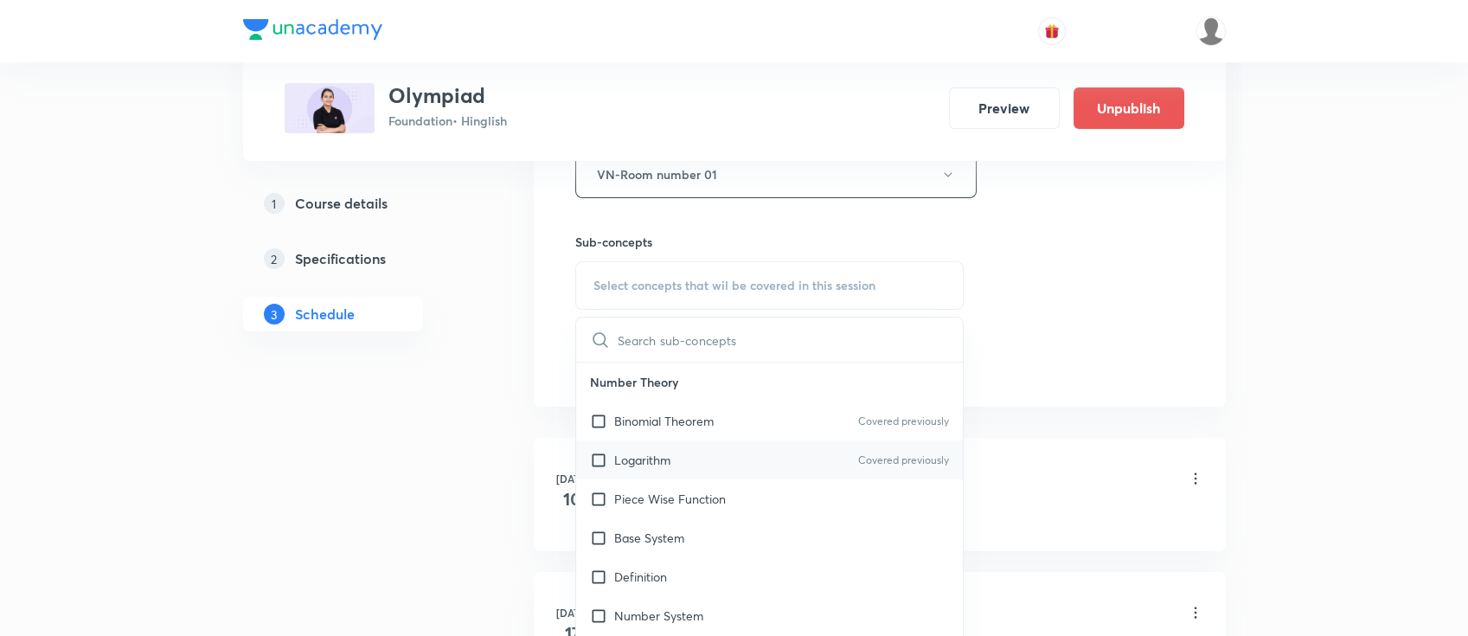
click at [761, 440] on div "Logarithm Covered previously" at bounding box center [770, 459] width 388 height 39
checkbox input "true"
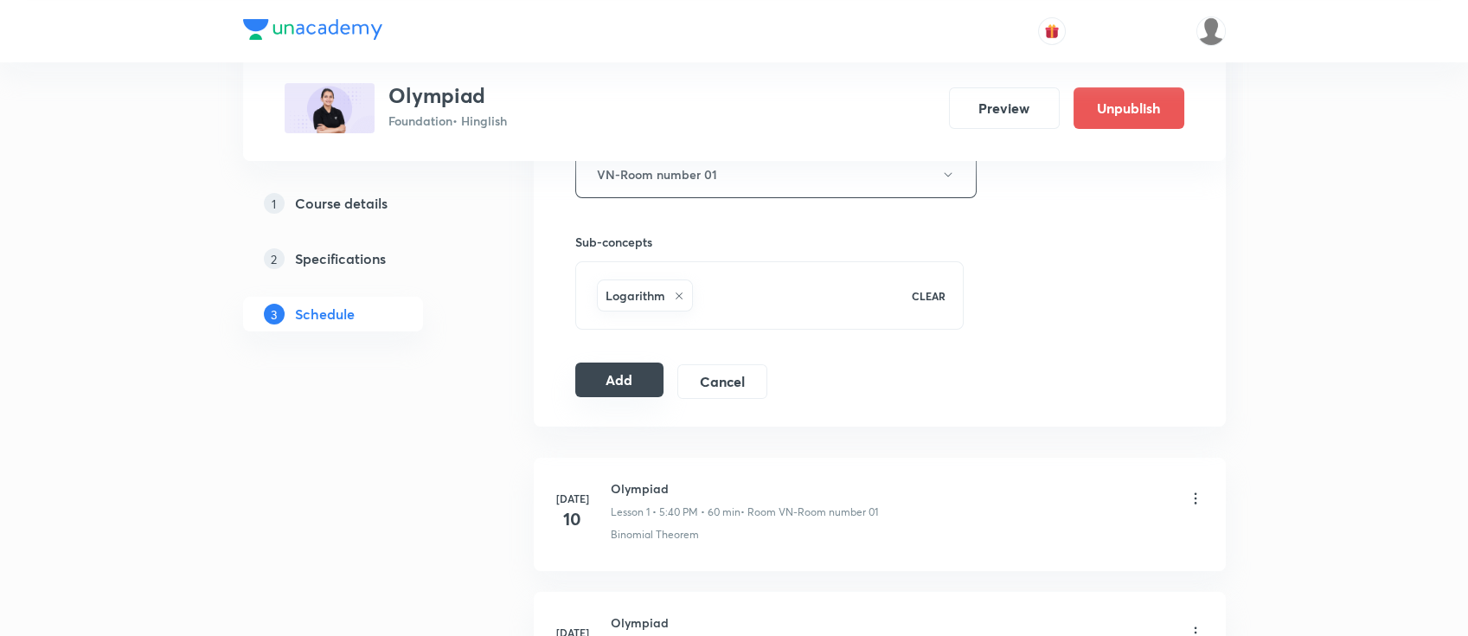
click at [640, 379] on button "Add" at bounding box center [619, 379] width 89 height 35
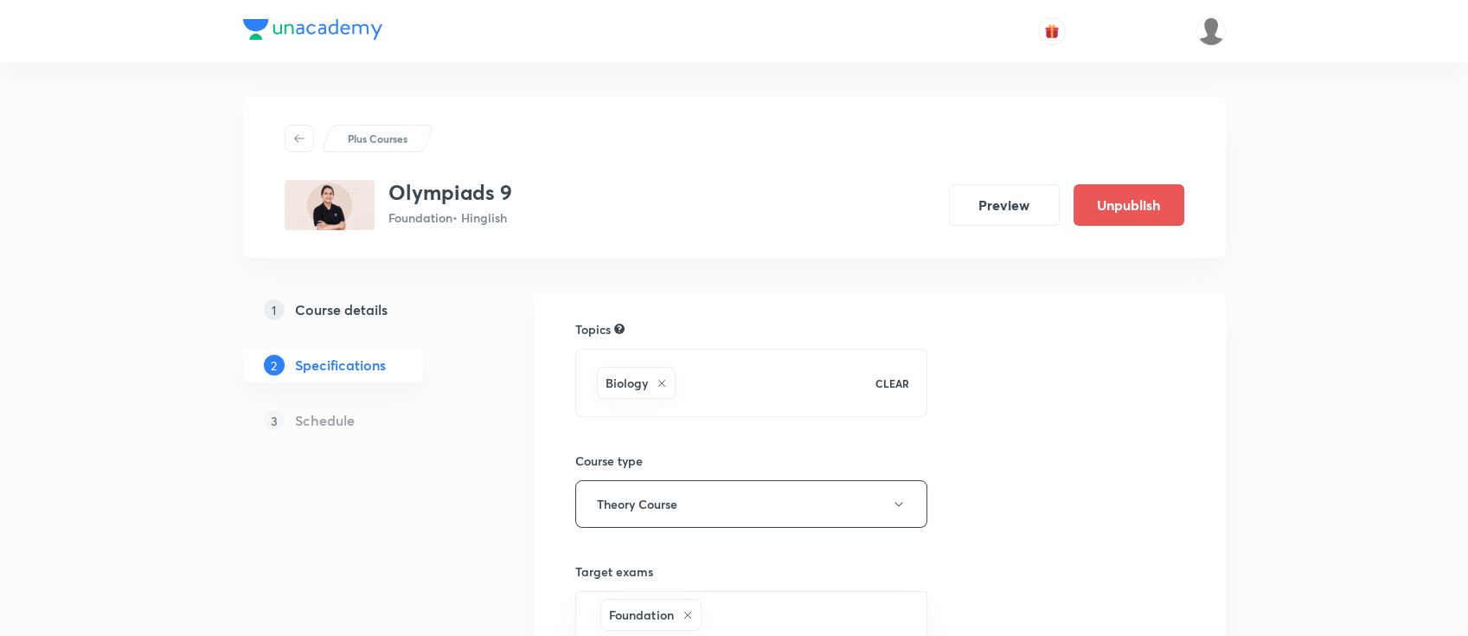
click at [377, 321] on link "1 Course details" at bounding box center [360, 309] width 235 height 35
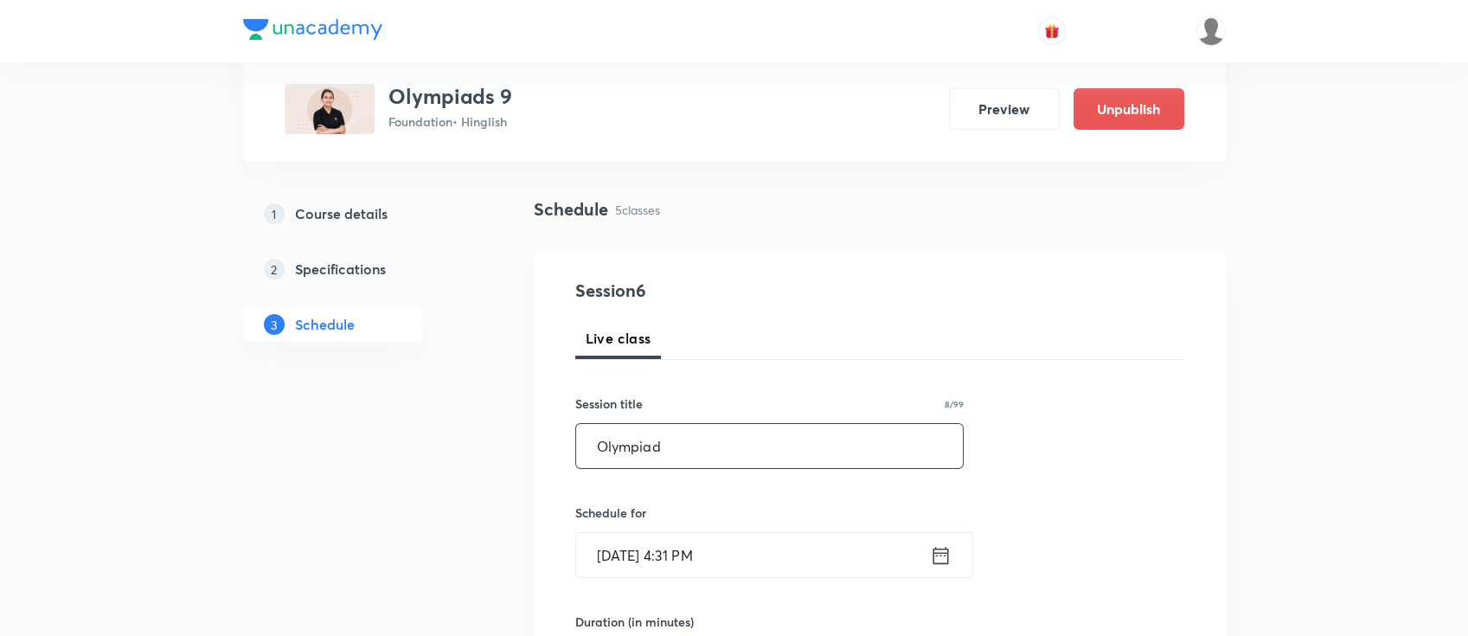
scroll to position [346, 0]
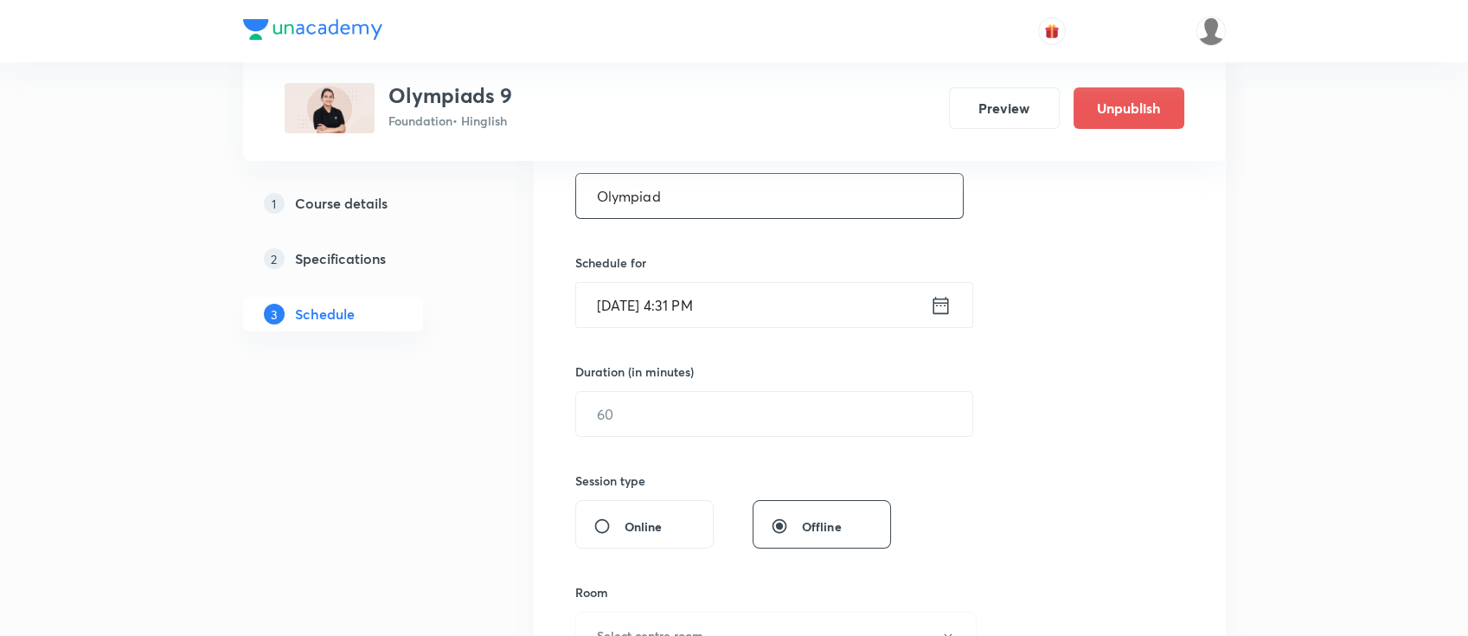
type input "Olympiad"
click at [942, 315] on icon at bounding box center [941, 305] width 22 height 24
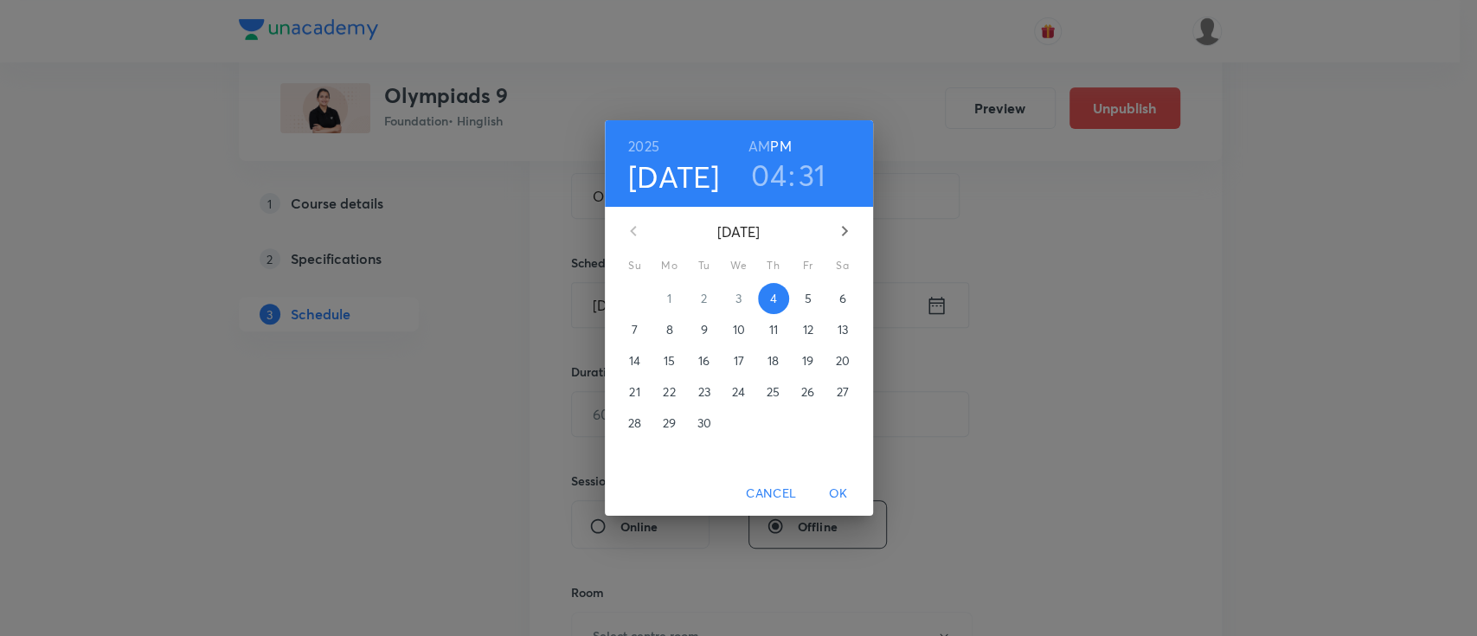
click at [777, 182] on h3 "04" at bounding box center [768, 175] width 35 height 36
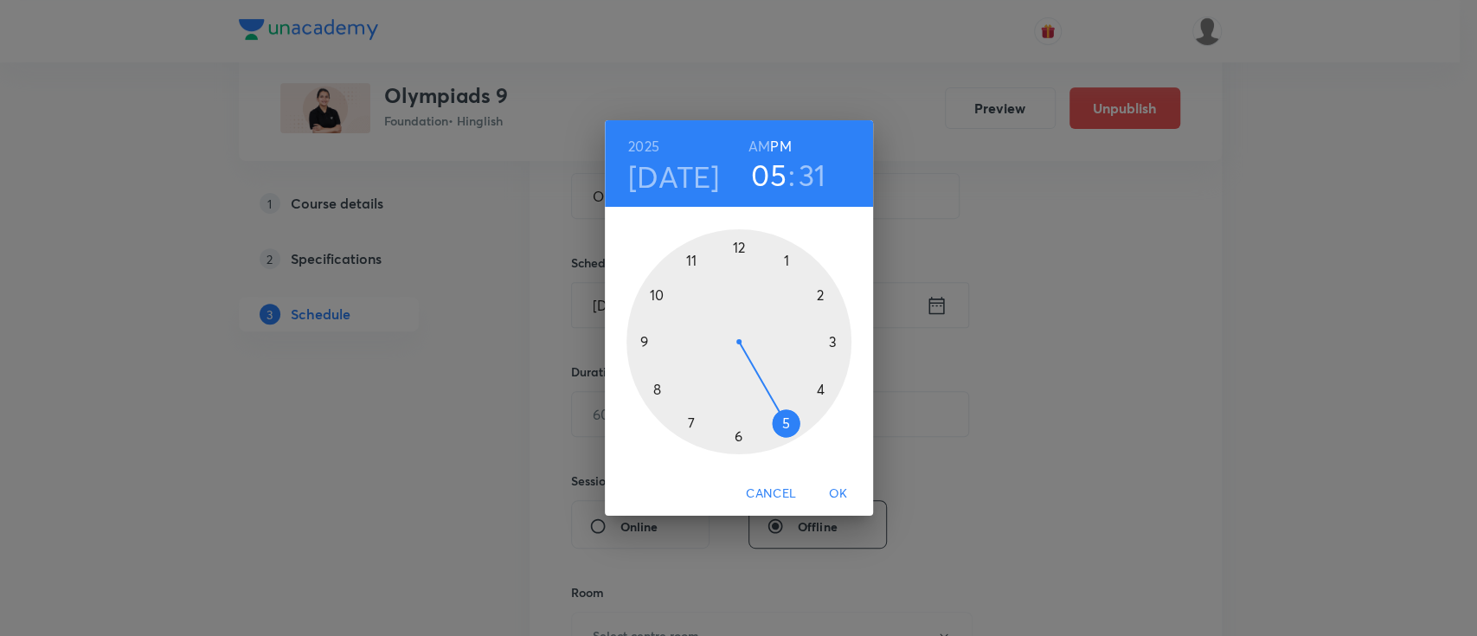
drag, startPoint x: 800, startPoint y: 404, endPoint x: 791, endPoint y: 414, distance: 13.5
click at [791, 414] on div at bounding box center [738, 341] width 225 height 225
drag, startPoint x: 727, startPoint y: 440, endPoint x: 656, endPoint y: 391, distance: 86.4
click at [656, 391] on div at bounding box center [738, 341] width 225 height 225
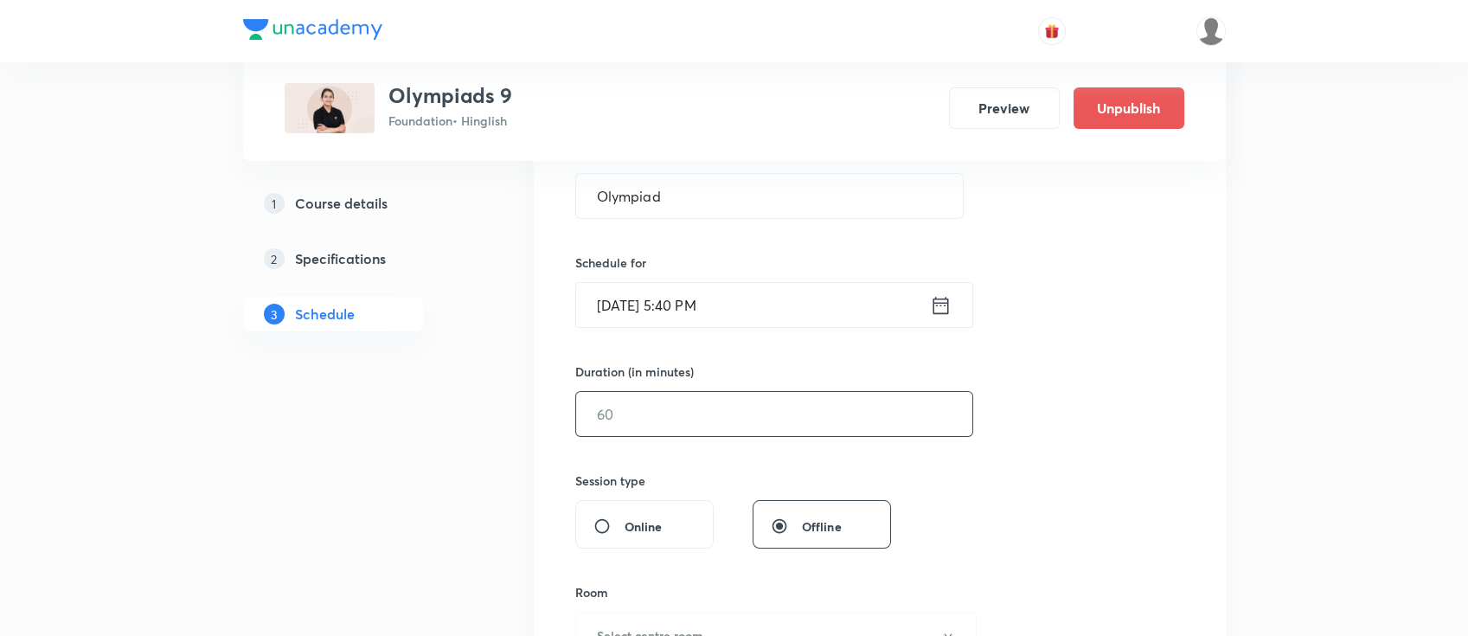
click at [743, 407] on input "text" at bounding box center [774, 414] width 396 height 44
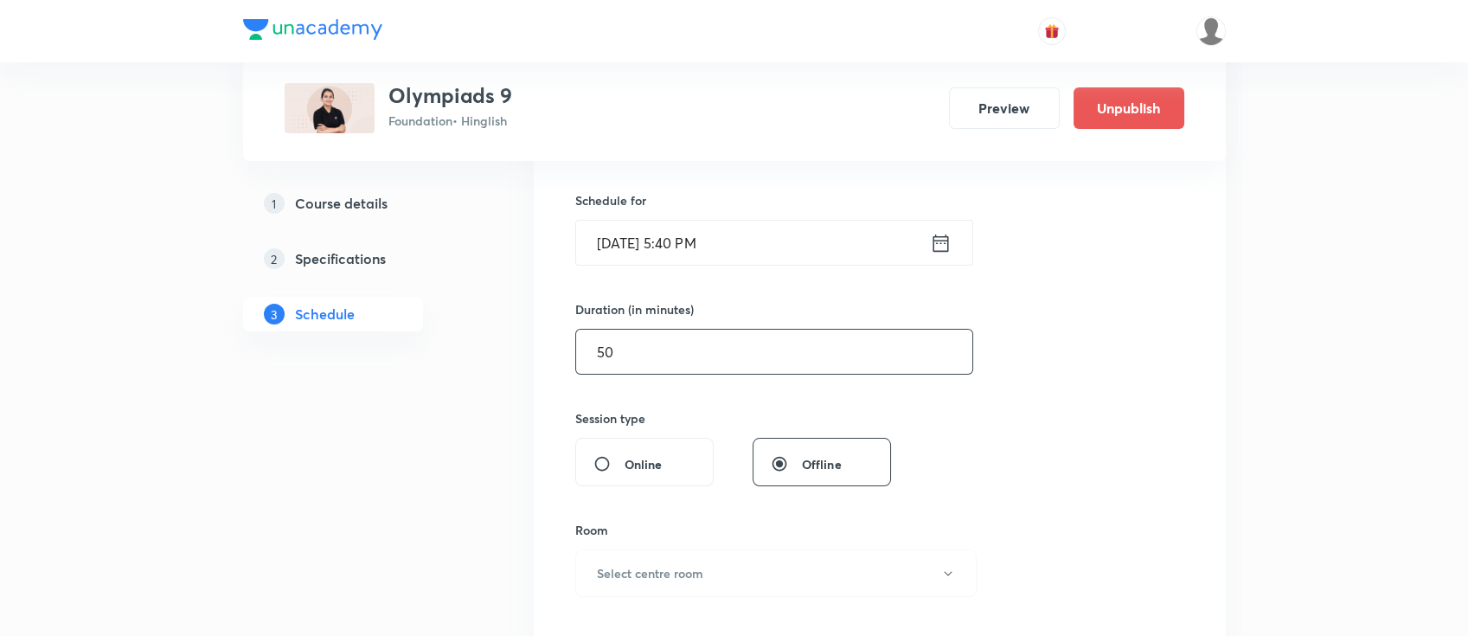
scroll to position [461, 0]
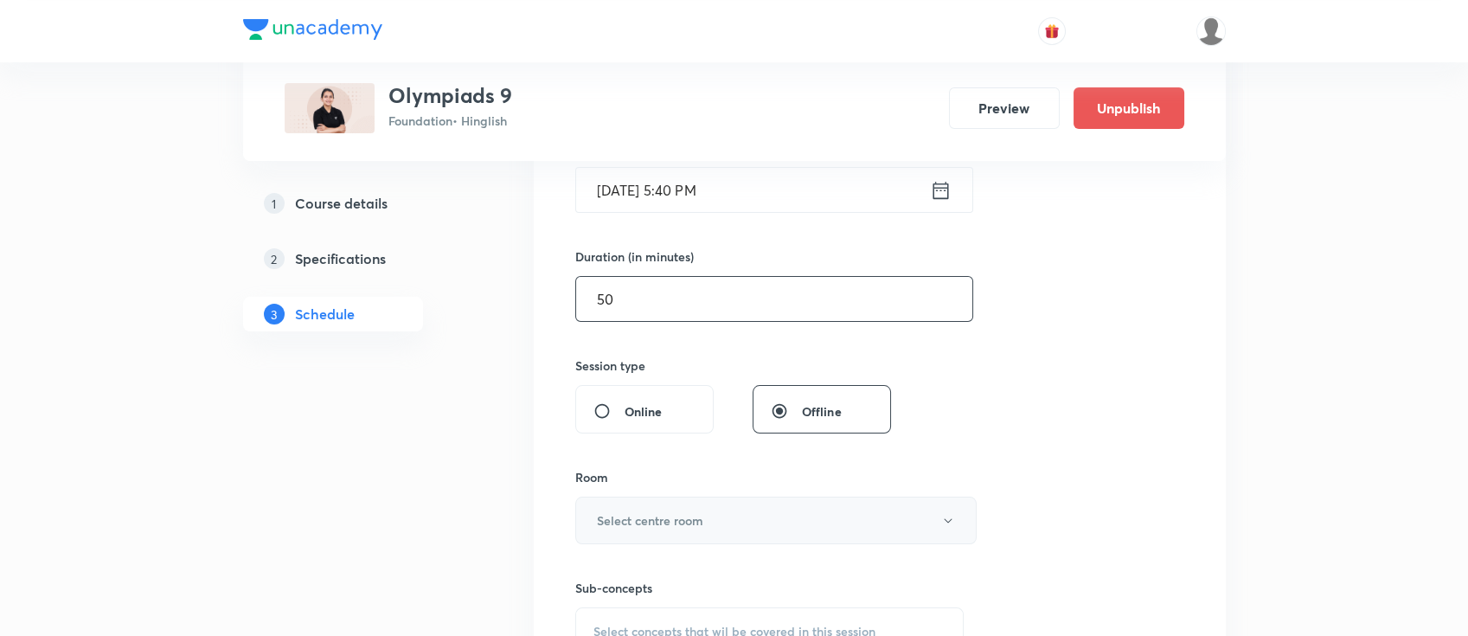
type input "50"
click at [706, 520] on button "Select centre room" at bounding box center [775, 521] width 401 height 48
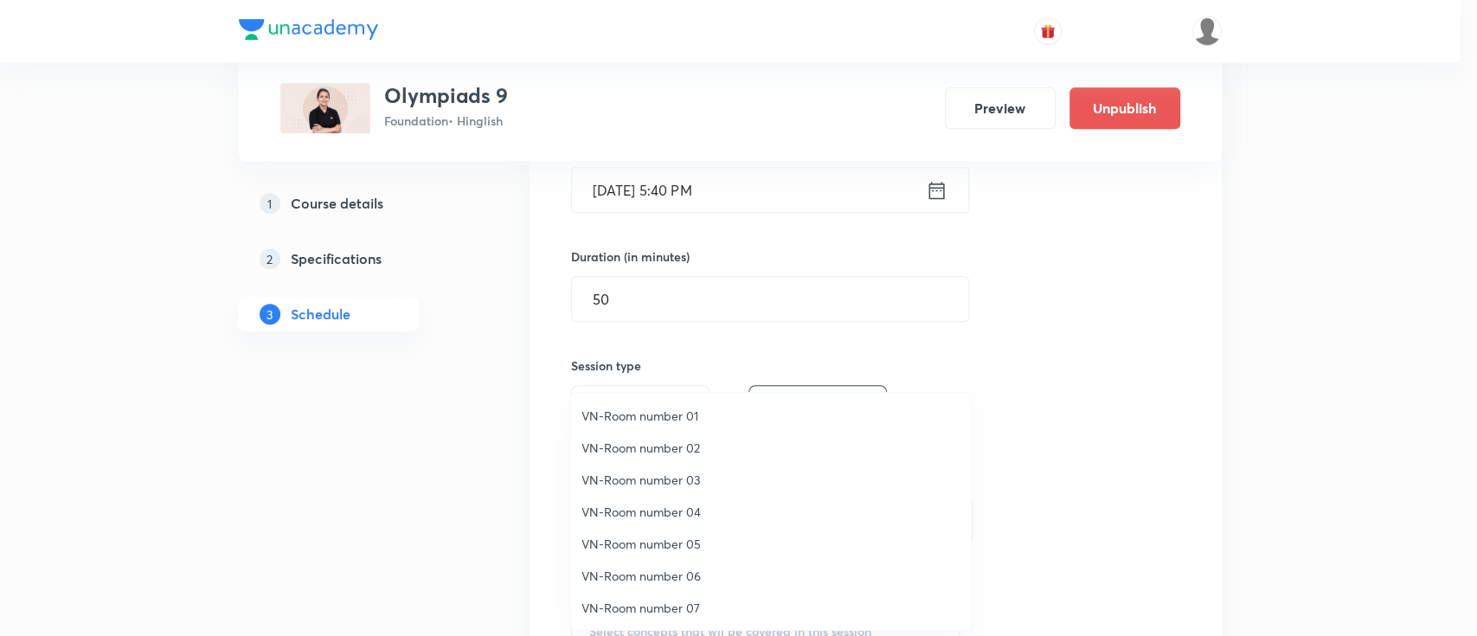
click at [674, 445] on span "VN-Room number 02" at bounding box center [770, 448] width 379 height 18
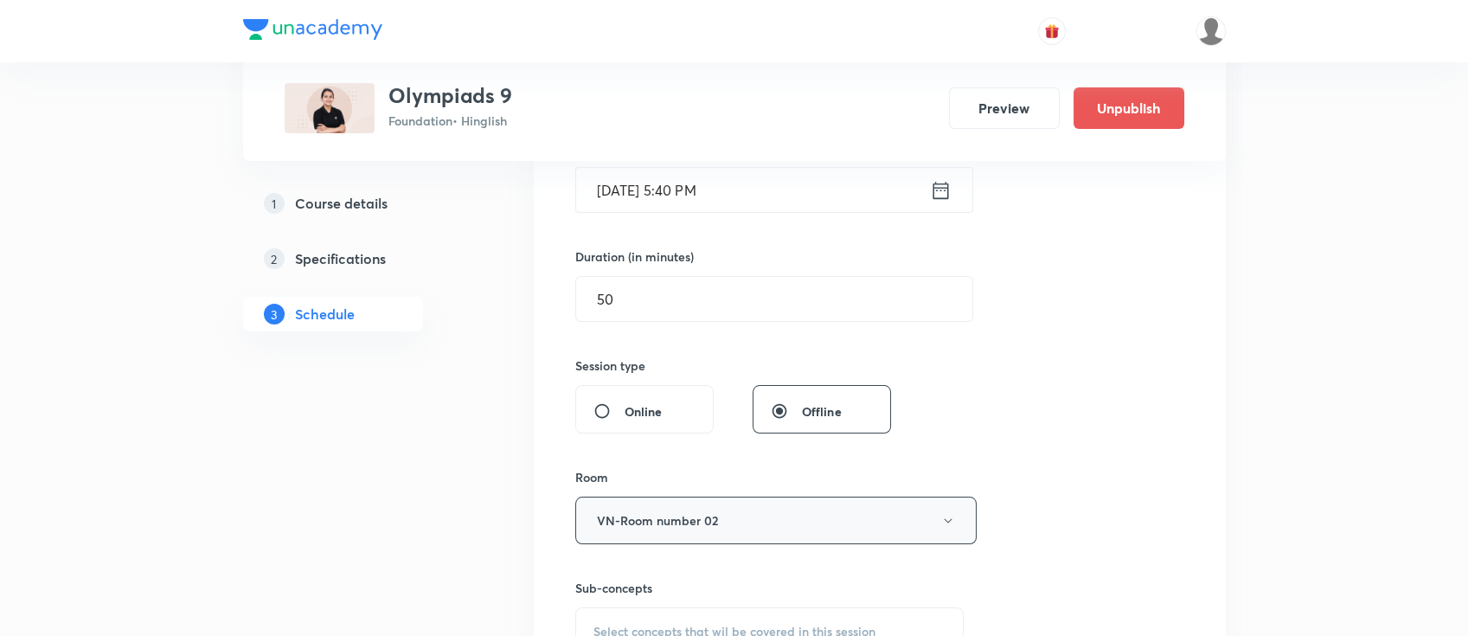
scroll to position [576, 0]
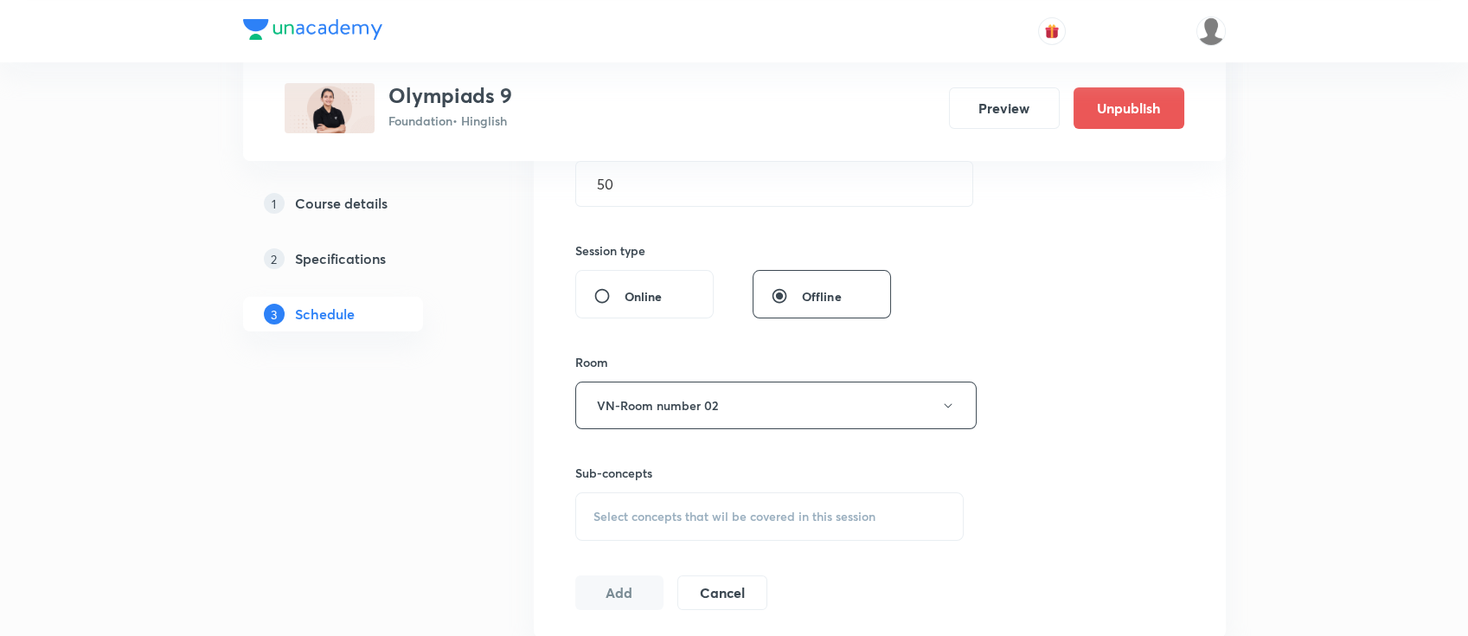
click at [762, 509] on span "Select concepts that wil be covered in this session" at bounding box center [734, 516] width 282 height 14
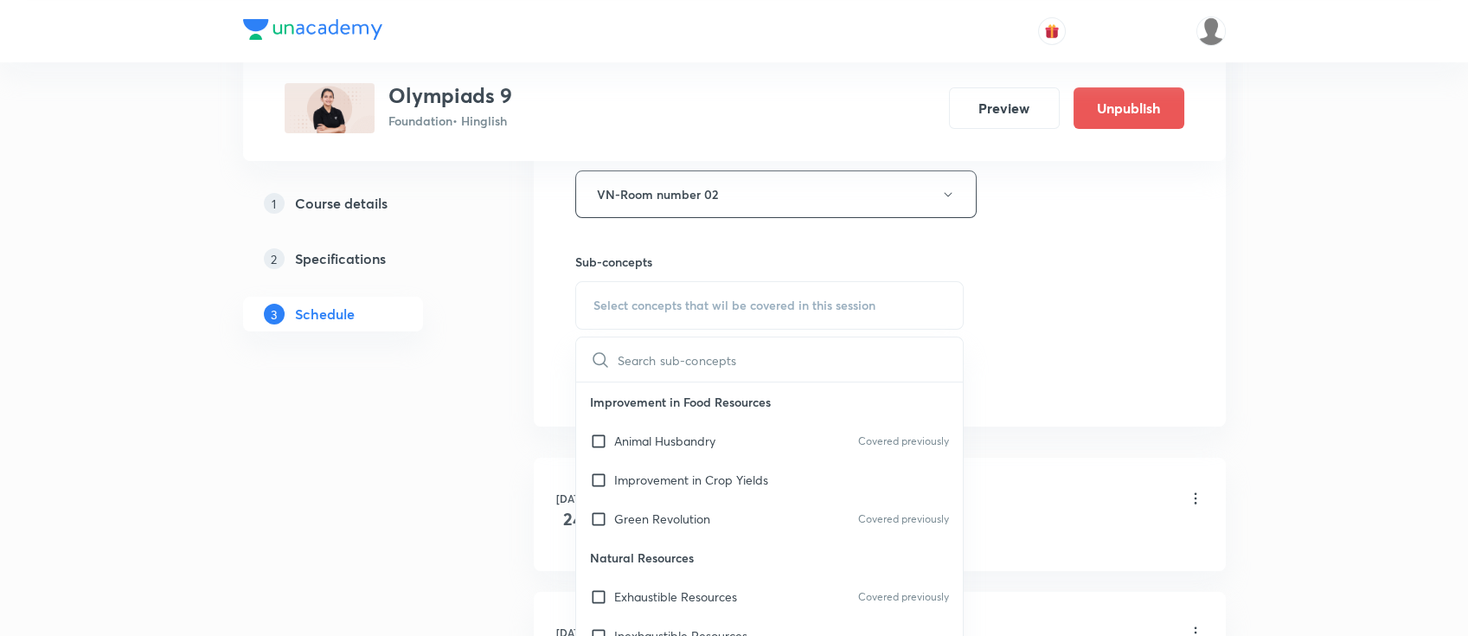
scroll to position [807, 0]
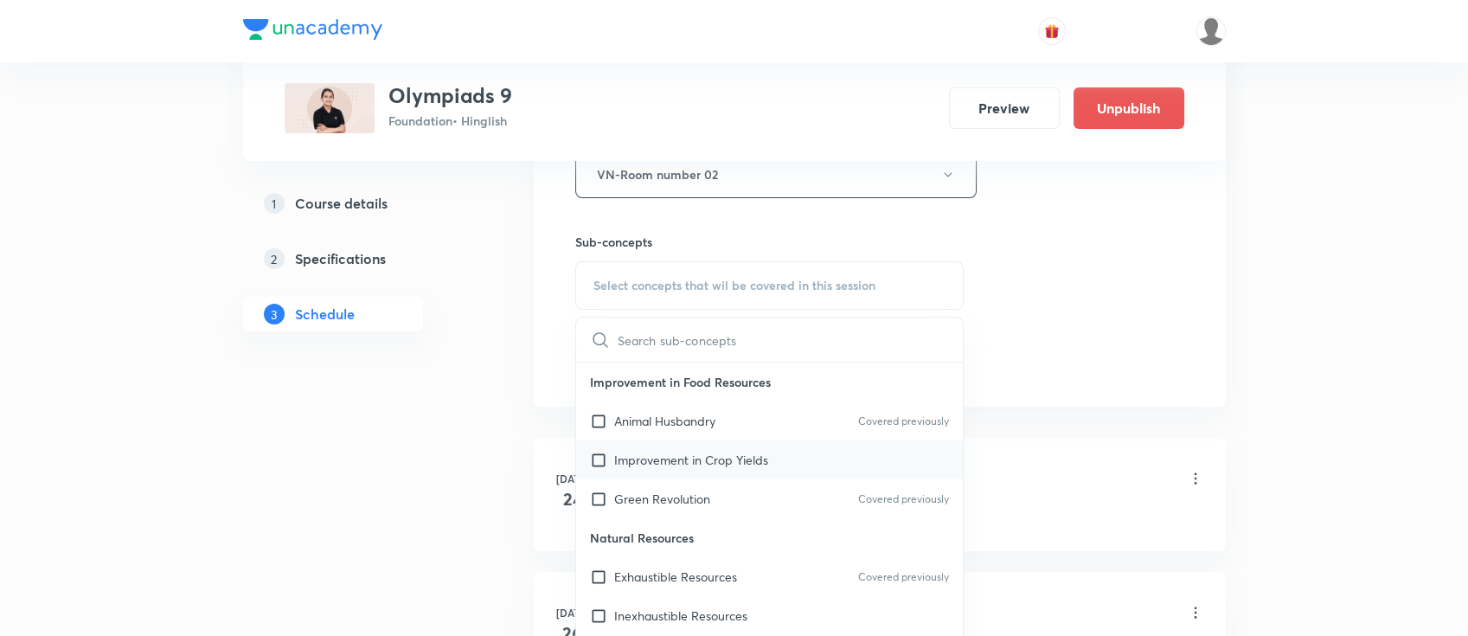
click at [764, 445] on div "Improvement in Crop Yields" at bounding box center [770, 459] width 388 height 39
checkbox input "true"
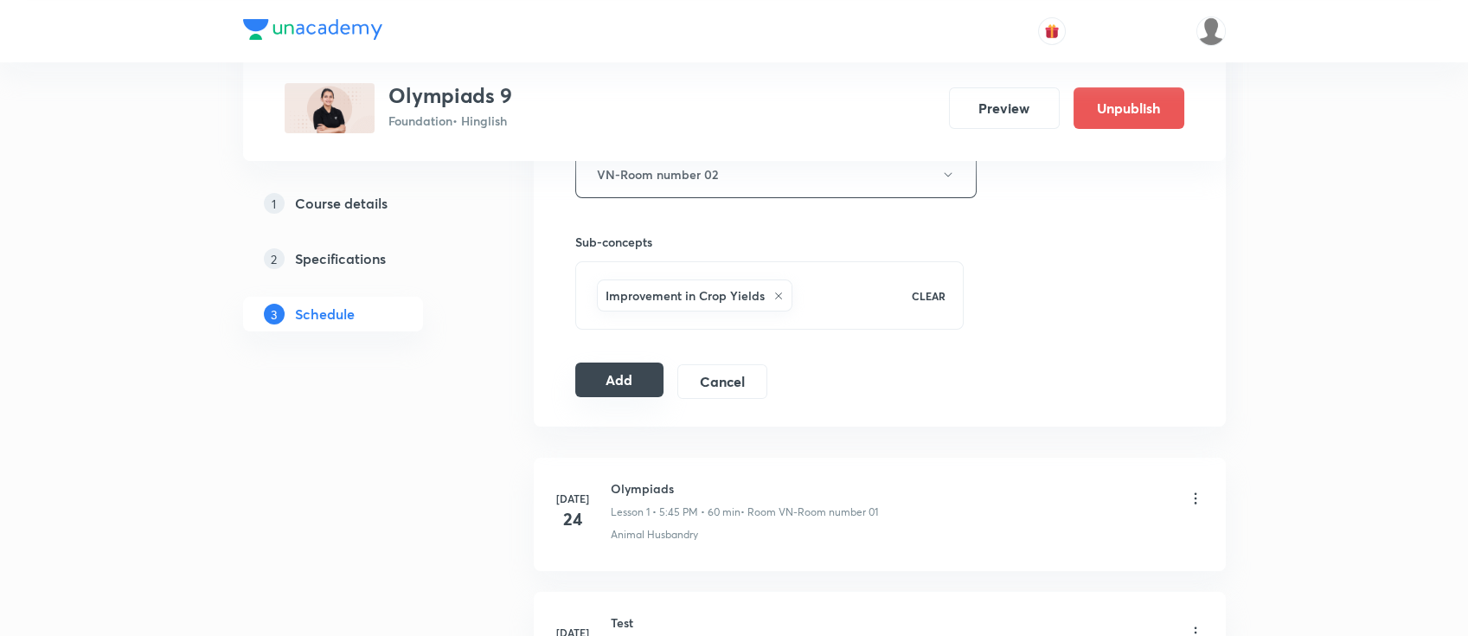
click at [621, 383] on button "Add" at bounding box center [619, 379] width 89 height 35
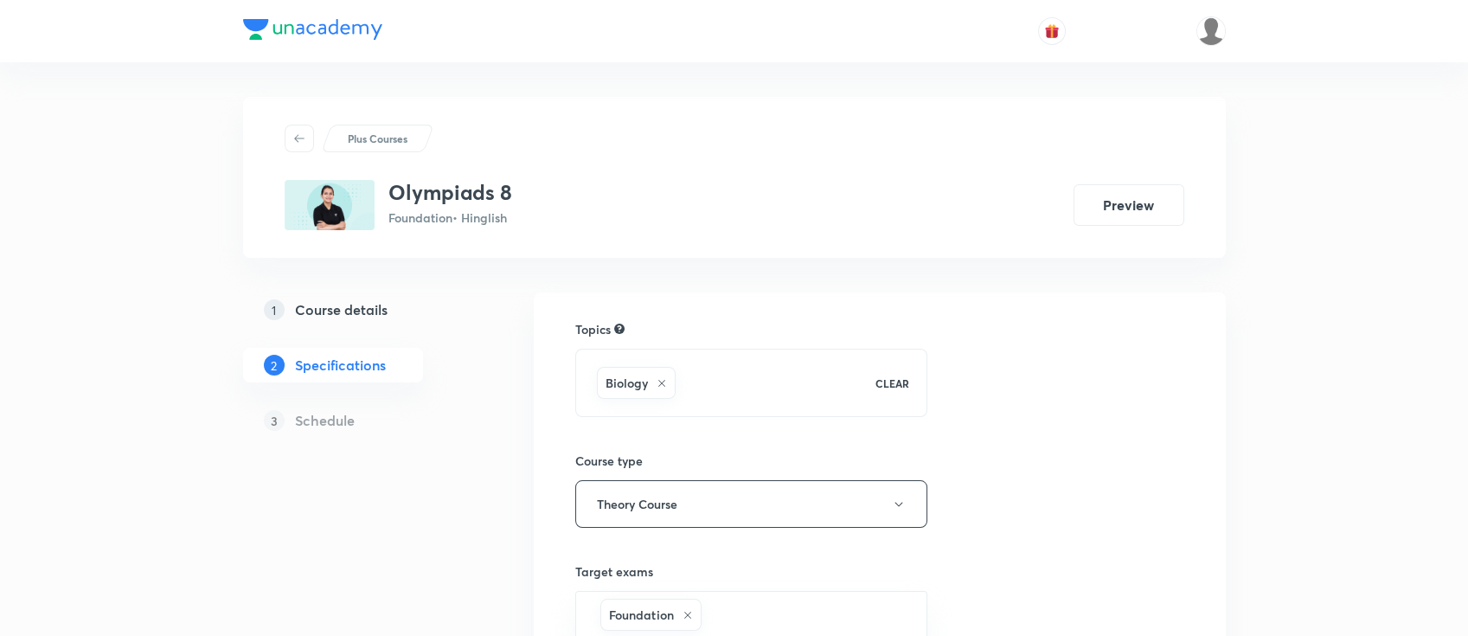
click at [372, 310] on h5 "Course details" at bounding box center [341, 309] width 93 height 21
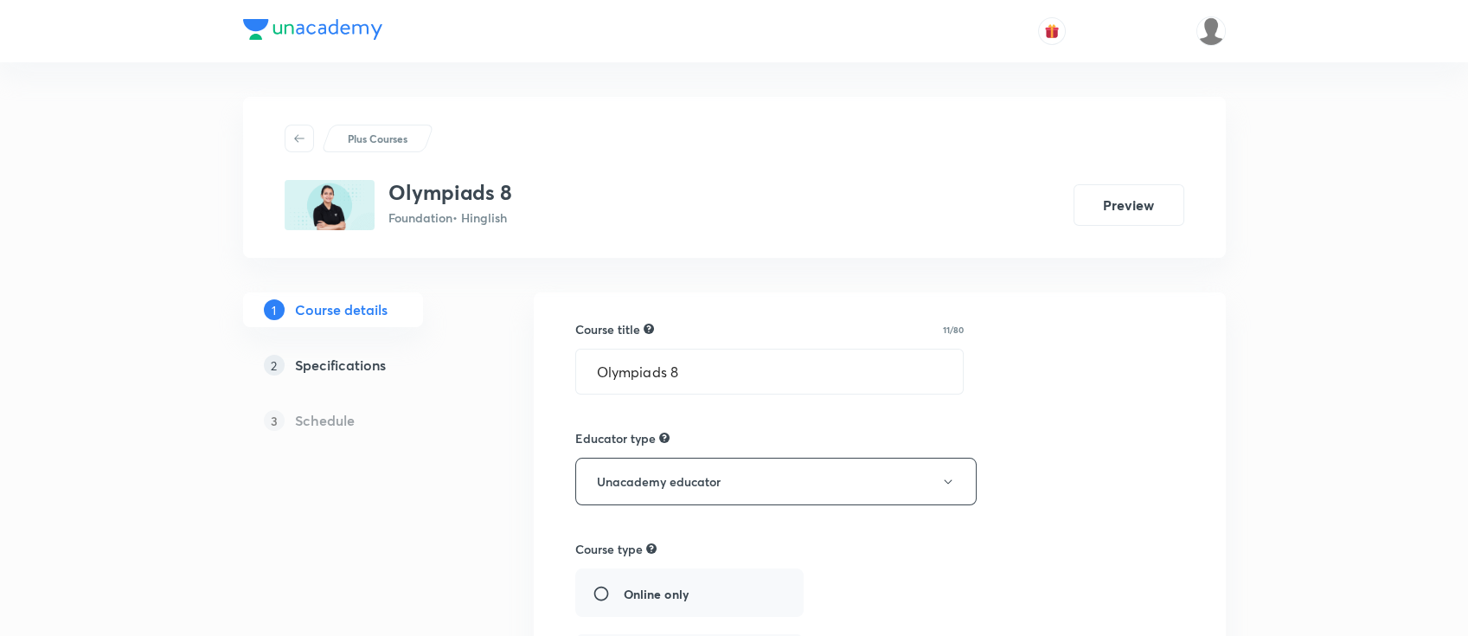
click at [363, 365] on h5 "Specifications" at bounding box center [340, 365] width 91 height 21
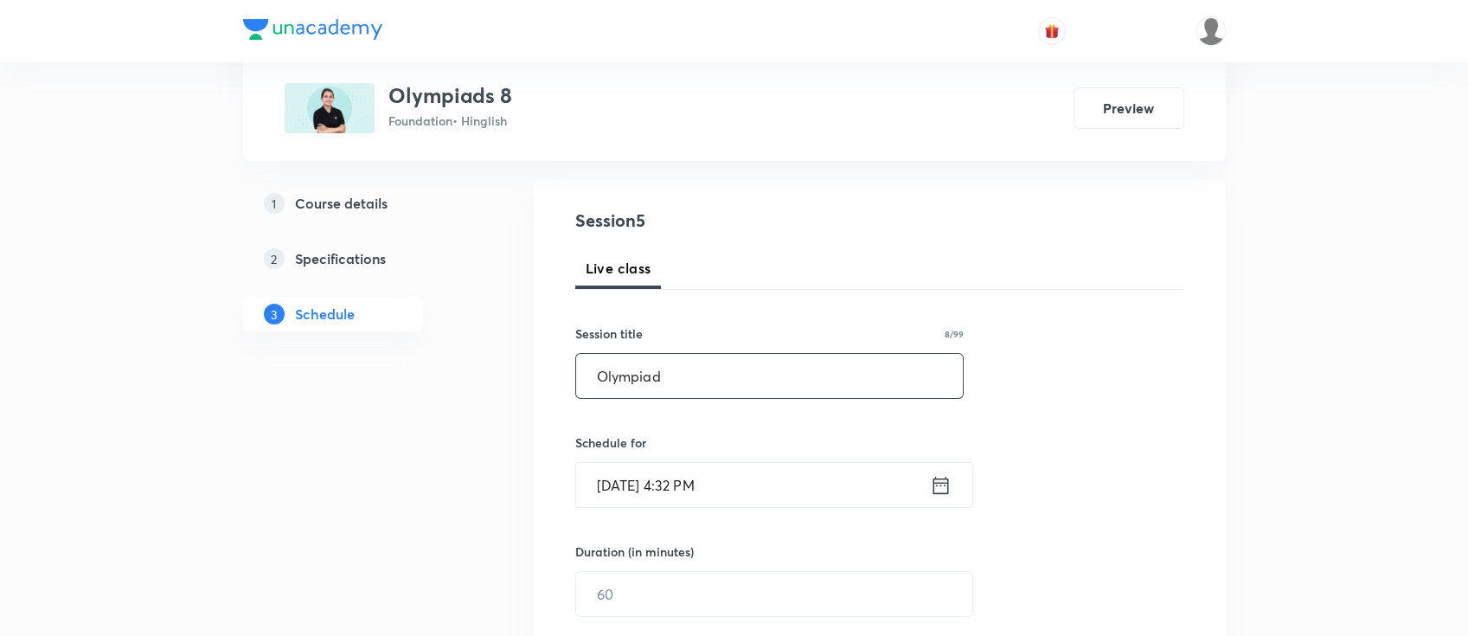
scroll to position [346, 0]
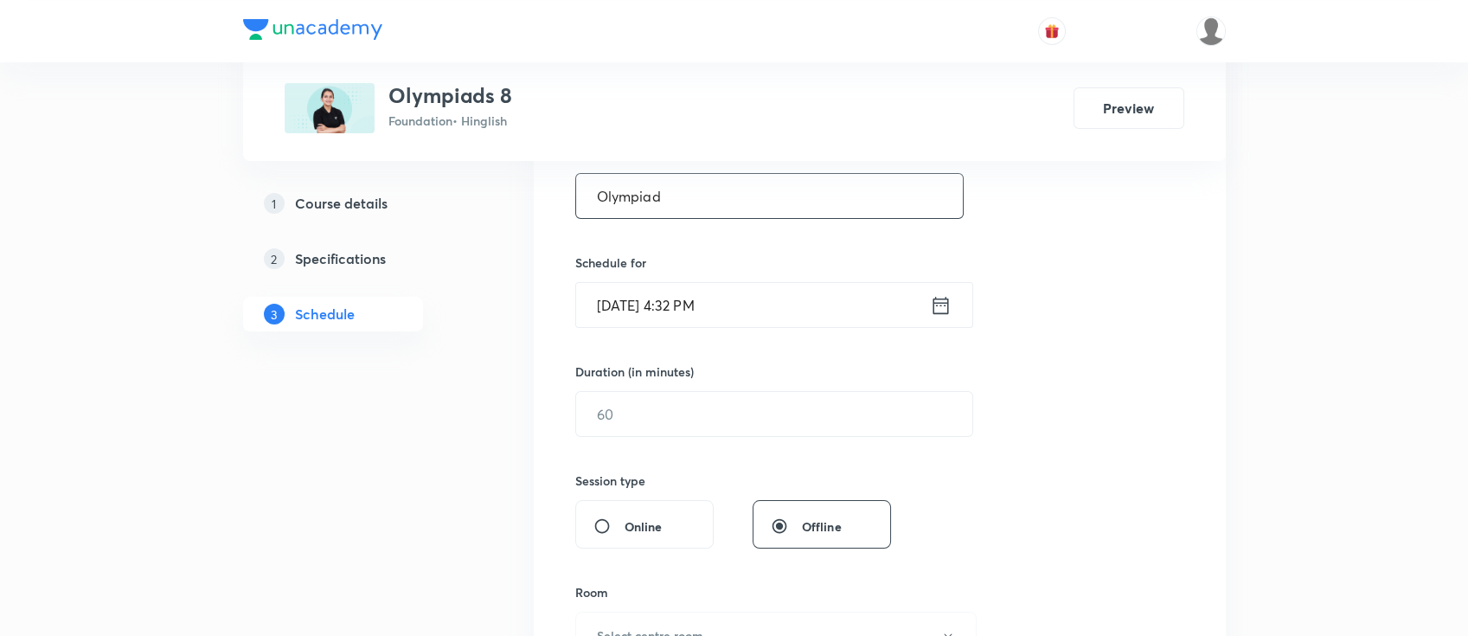
type input "Olympiad"
click at [952, 311] on div "[DATE] 4:32 PM ​" at bounding box center [774, 305] width 398 height 46
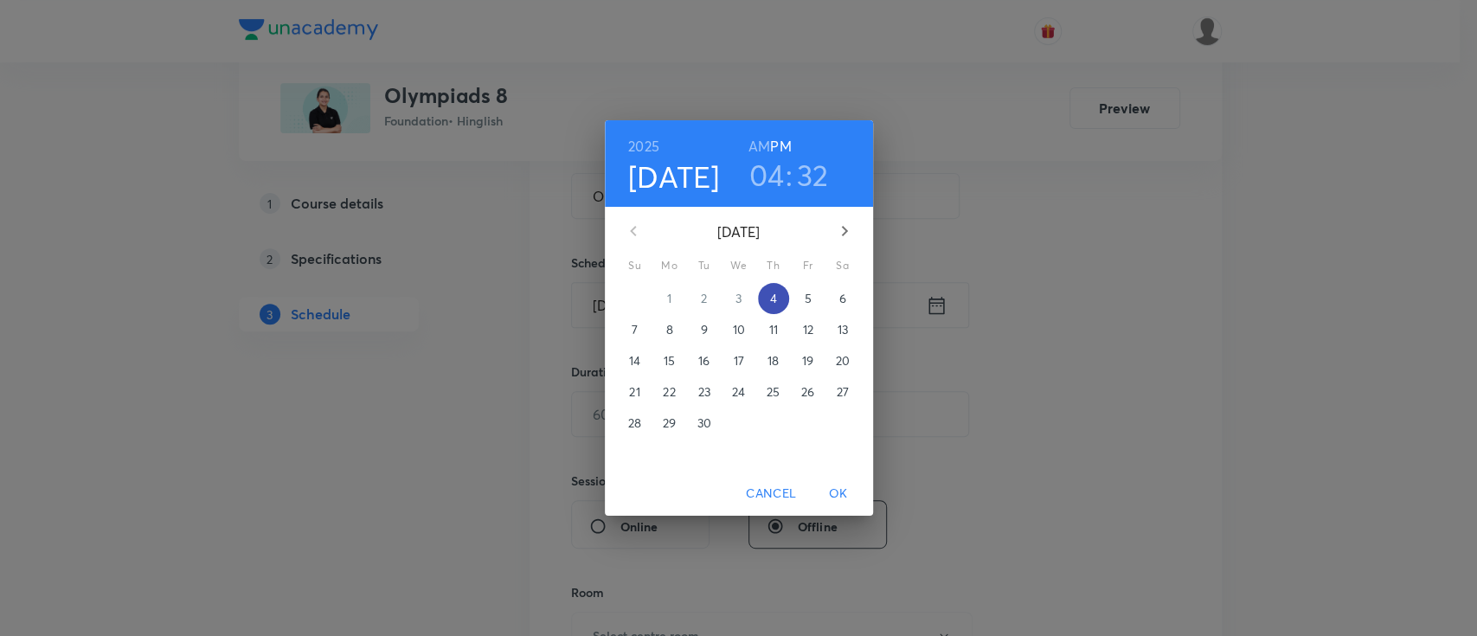
click at [779, 298] on span "4" at bounding box center [773, 298] width 31 height 17
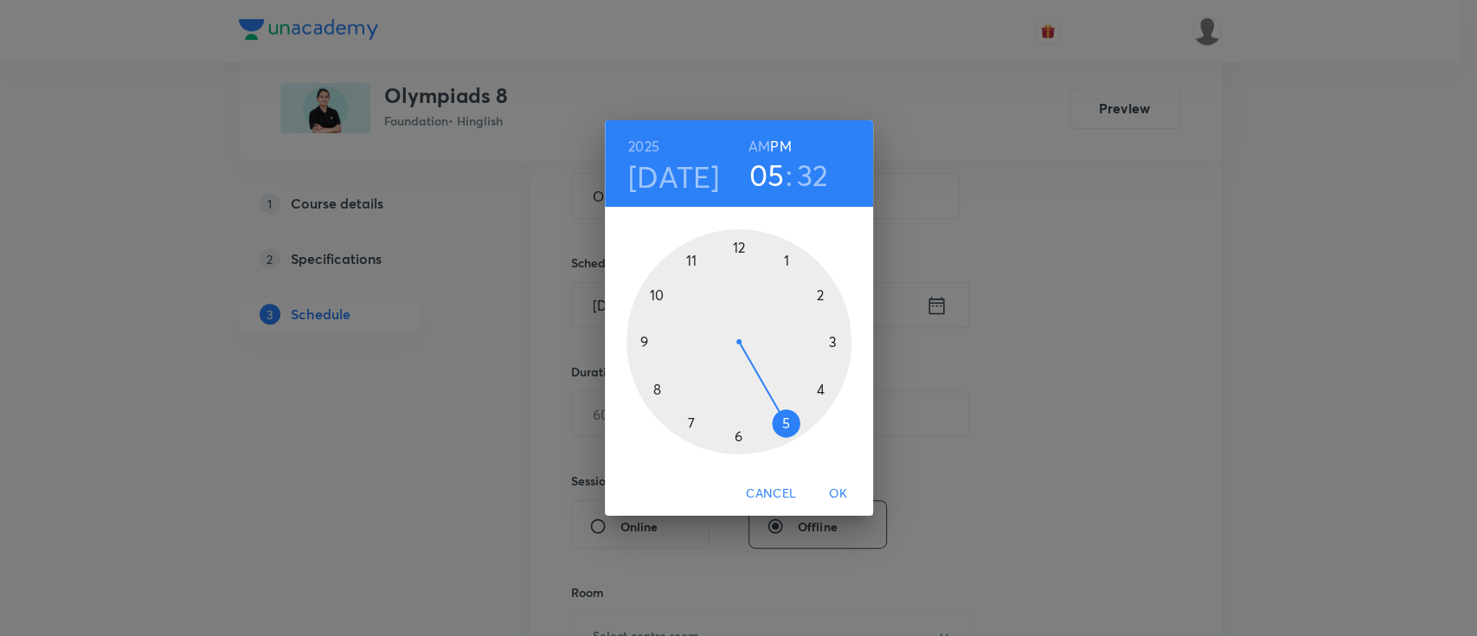
drag, startPoint x: 817, startPoint y: 381, endPoint x: 778, endPoint y: 413, distance: 51.6
click at [778, 413] on div at bounding box center [738, 341] width 225 height 225
drag, startPoint x: 718, startPoint y: 434, endPoint x: 650, endPoint y: 405, distance: 73.6
click at [648, 399] on div at bounding box center [738, 341] width 225 height 225
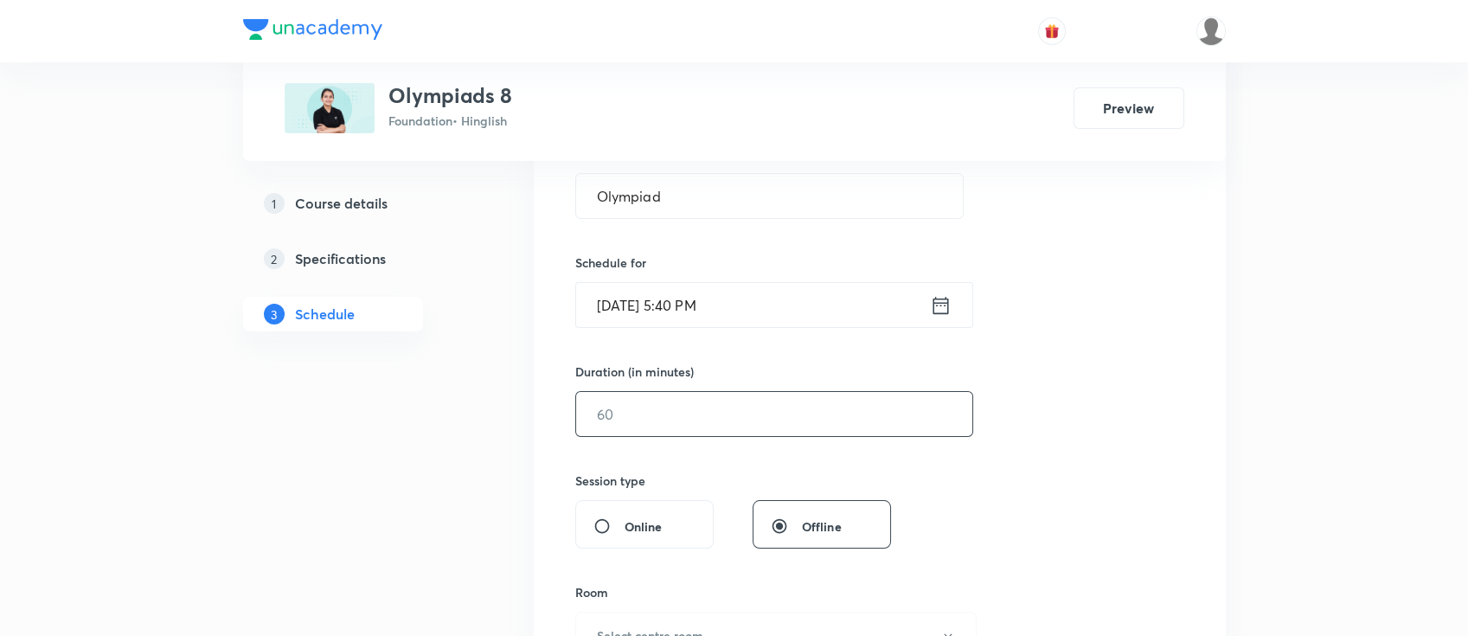
click at [692, 420] on input "text" at bounding box center [774, 414] width 396 height 44
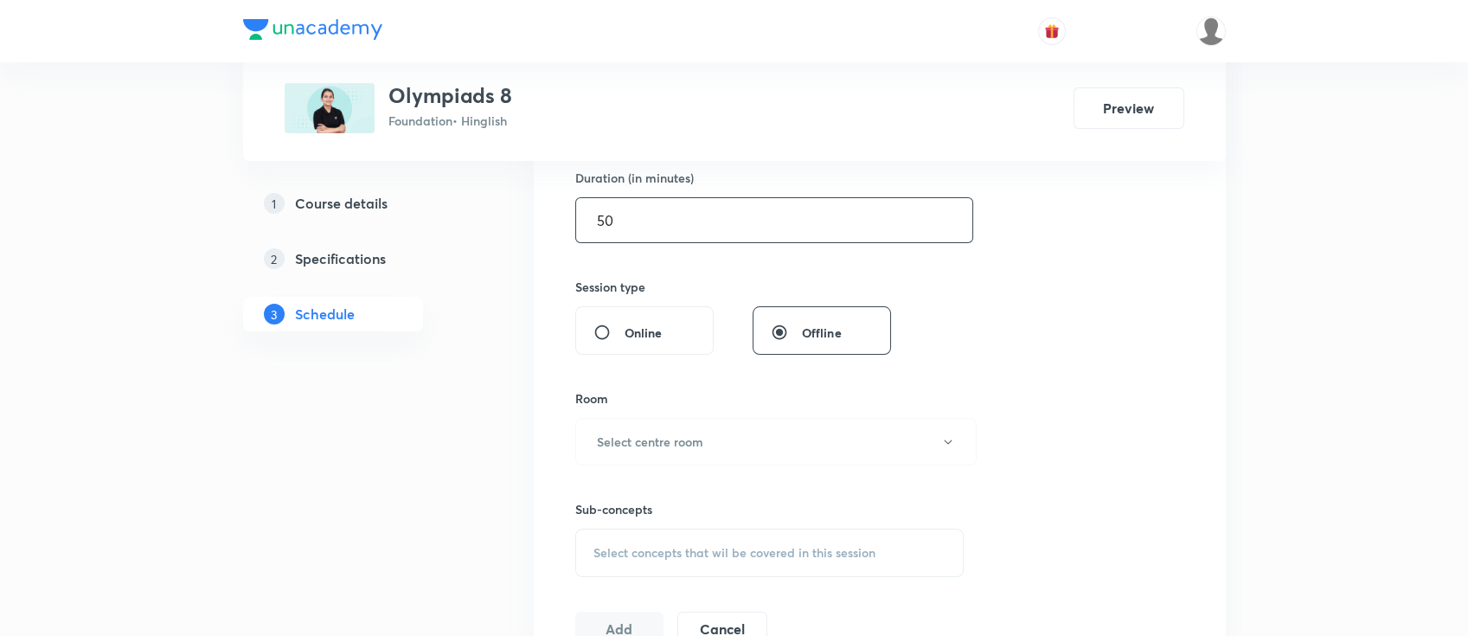
scroll to position [576, 0]
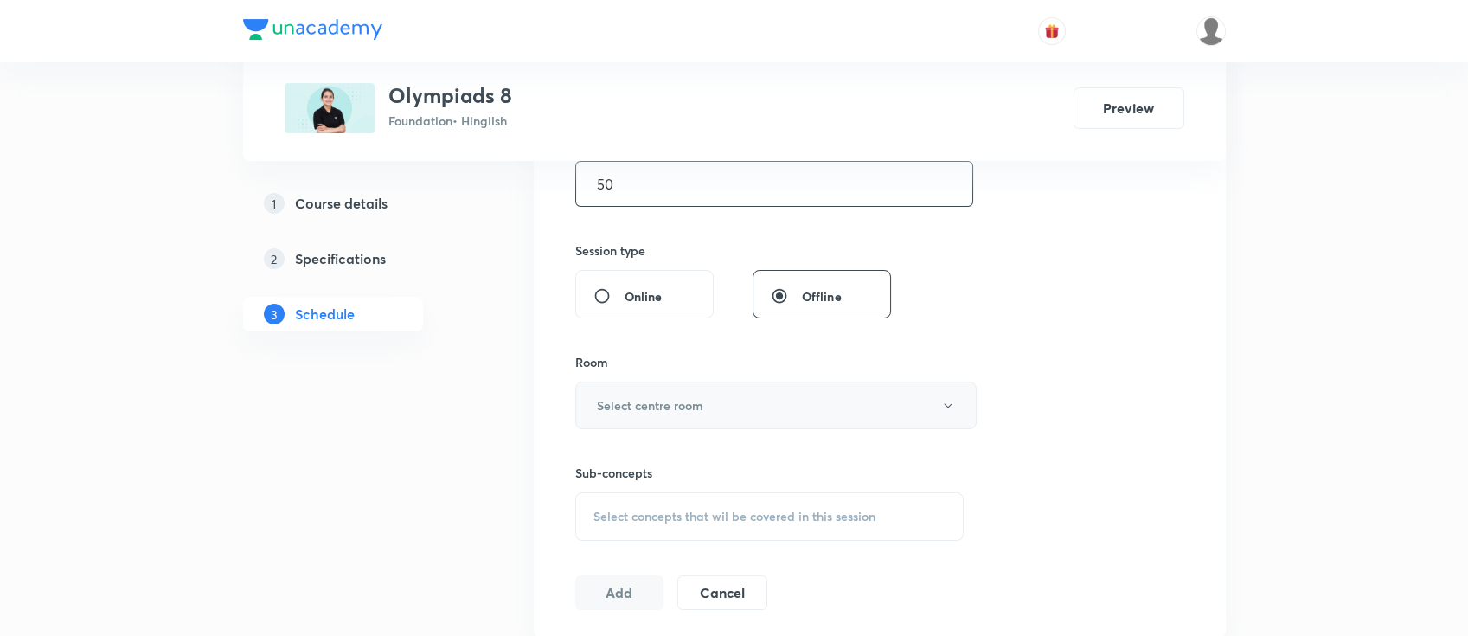
type input "50"
click at [706, 413] on button "Select centre room" at bounding box center [775, 405] width 401 height 48
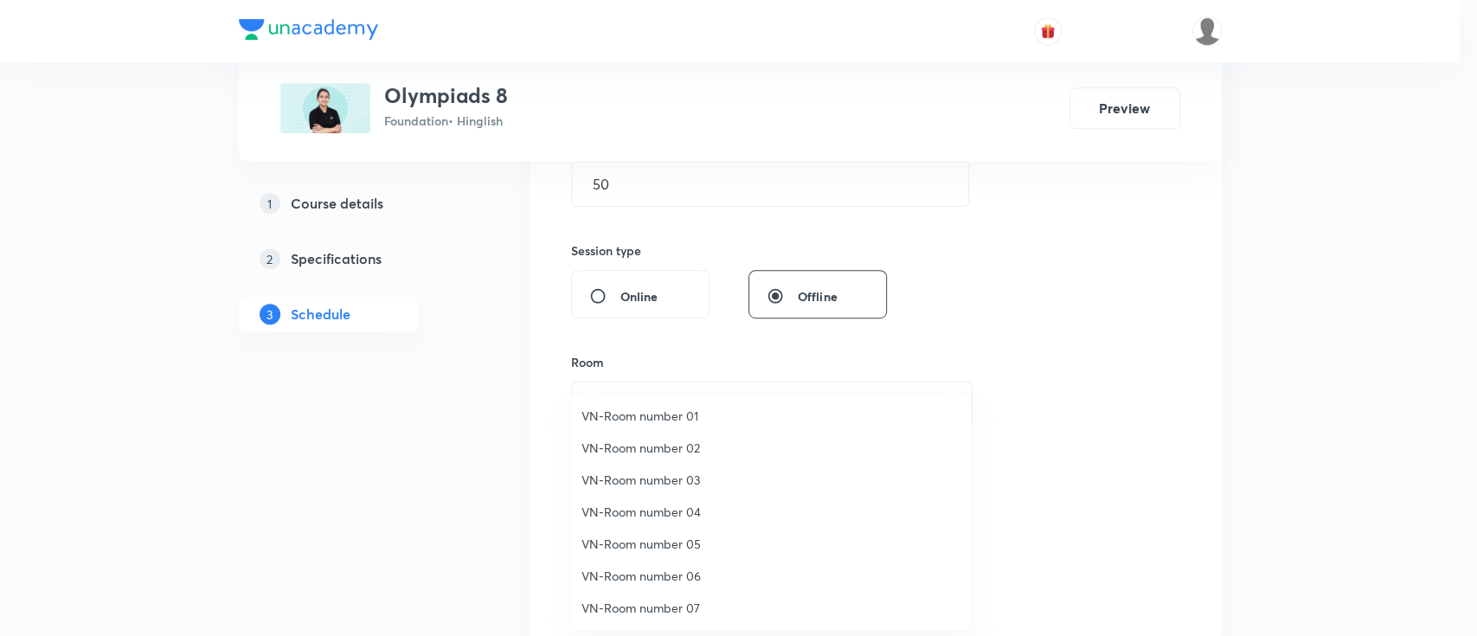
click at [650, 439] on span "VN-Room number 02" at bounding box center [770, 448] width 379 height 18
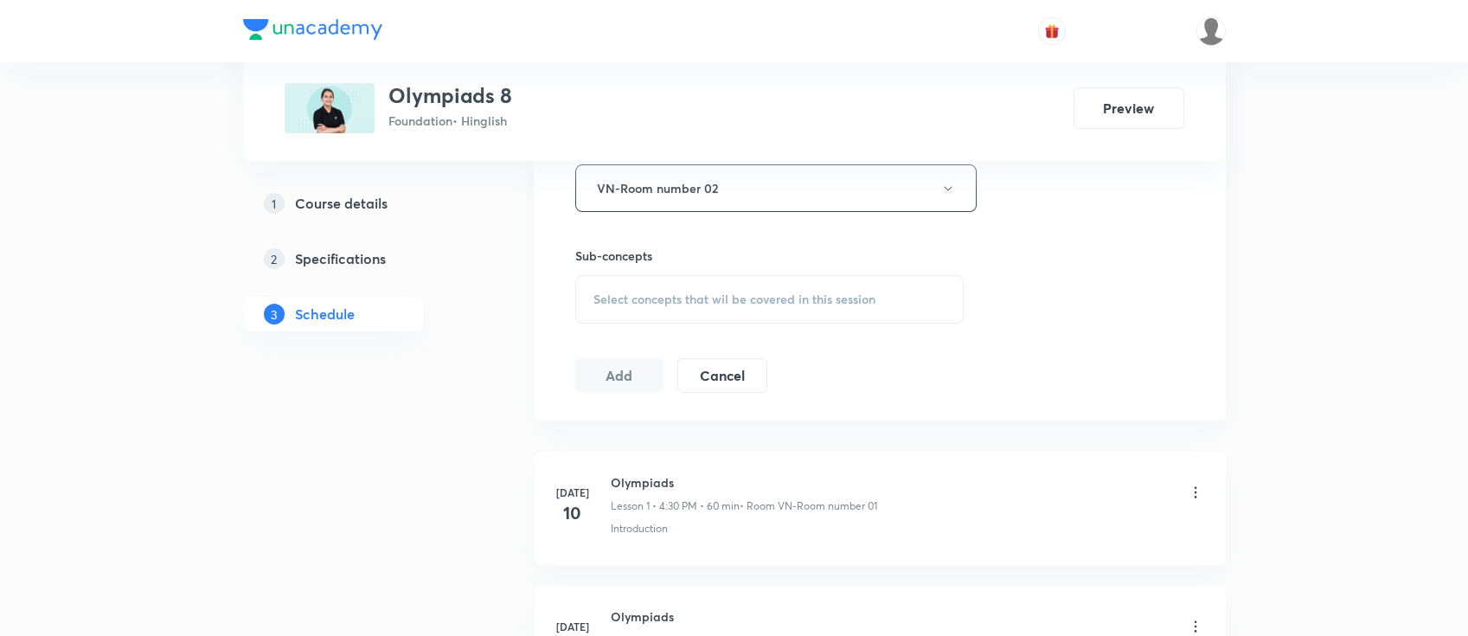
scroll to position [807, 0]
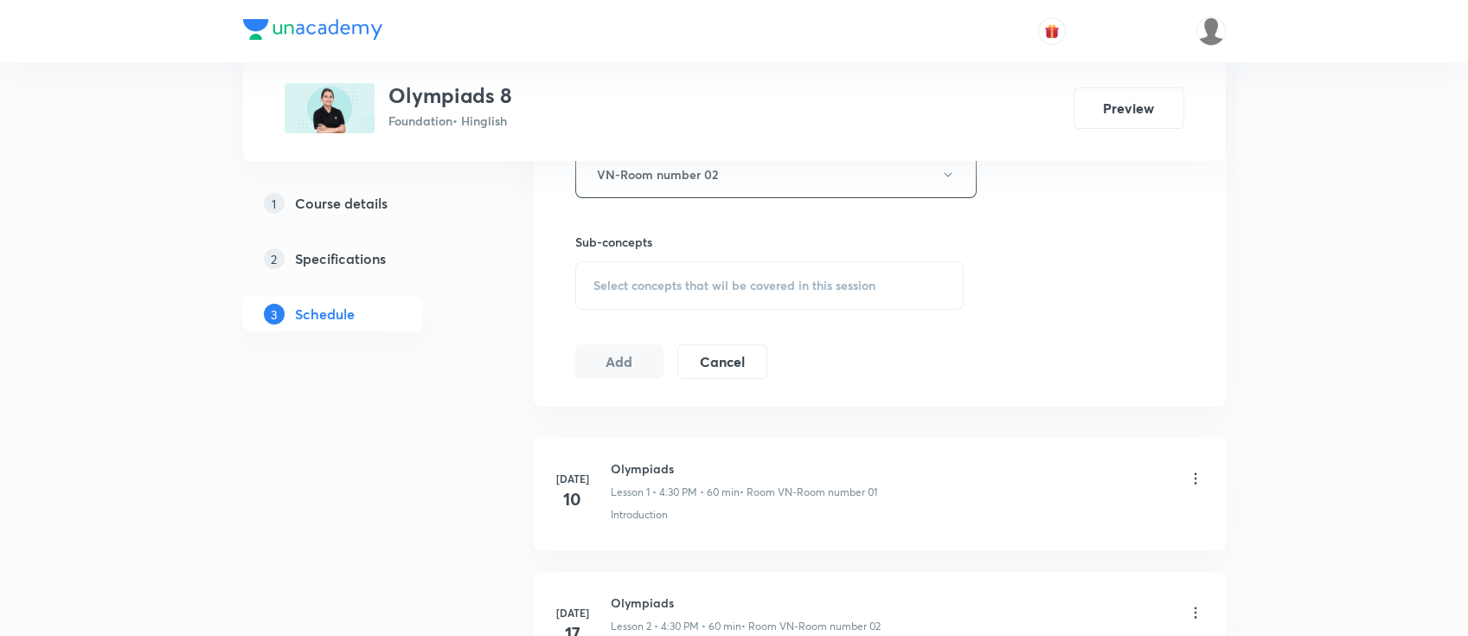
click at [865, 293] on div "Select concepts that wil be covered in this session" at bounding box center [769, 285] width 389 height 48
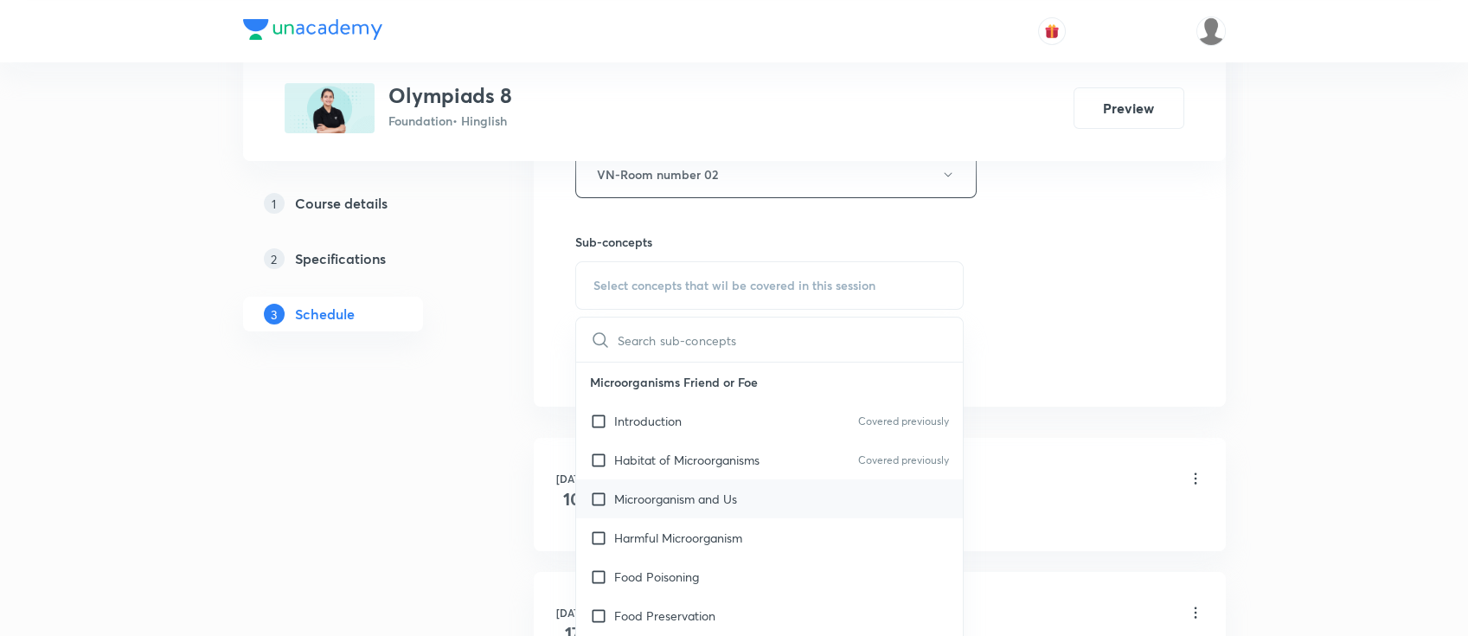
click at [744, 498] on div "Microorganism and Us" at bounding box center [770, 498] width 388 height 39
checkbox input "true"
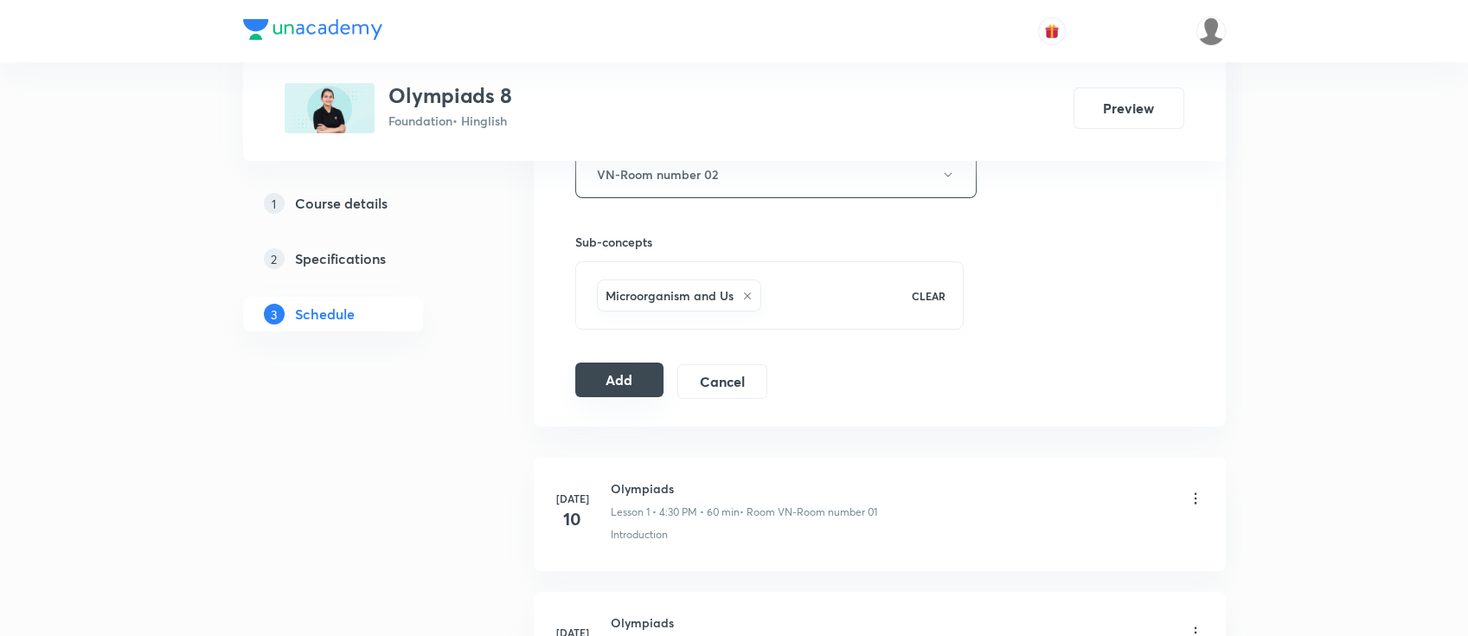
click at [613, 386] on button "Add" at bounding box center [619, 379] width 89 height 35
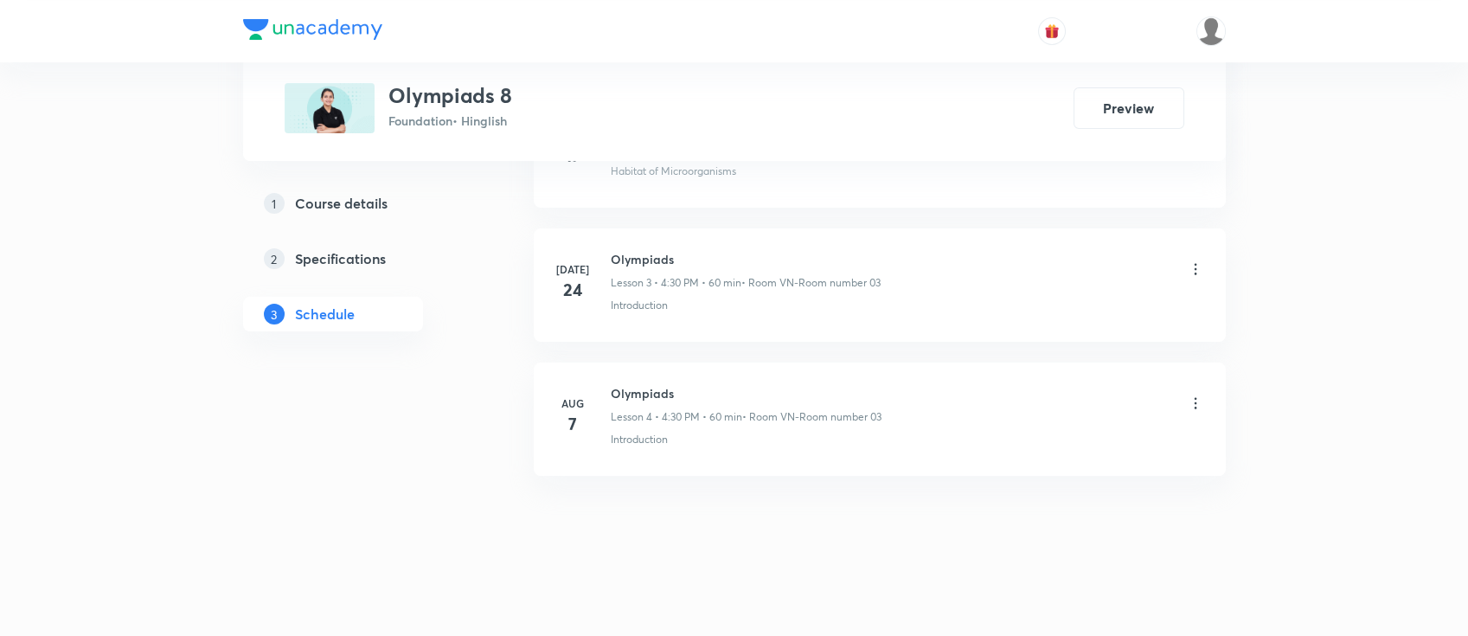
scroll to position [491, 0]
